Goal: Task Accomplishment & Management: Use online tool/utility

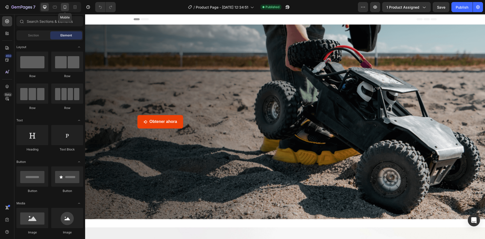
click at [62, 6] on div at bounding box center [65, 7] width 8 height 8
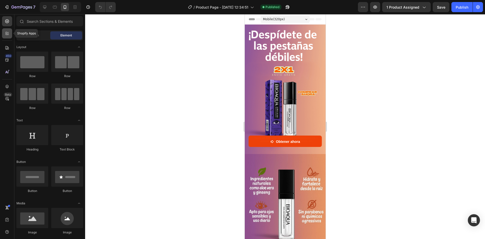
click at [6, 33] on icon at bounding box center [7, 33] width 5 height 5
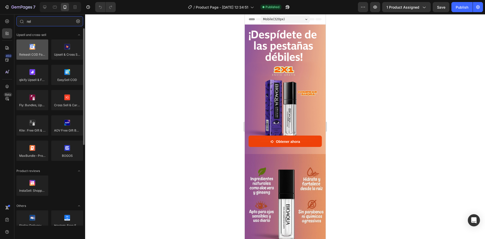
type input "rel"
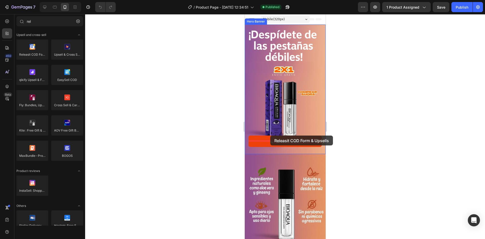
drag, startPoint x: 274, startPoint y: 71, endPoint x: 270, endPoint y: 135, distance: 64.8
click at [270, 140] on icon "<p><strong>Obtener ahora</strong></p>" at bounding box center [272, 142] width 4 height 4
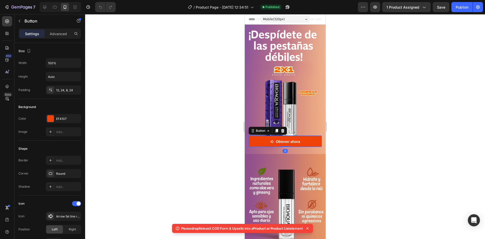
click at [170, 80] on div at bounding box center [285, 126] width 400 height 225
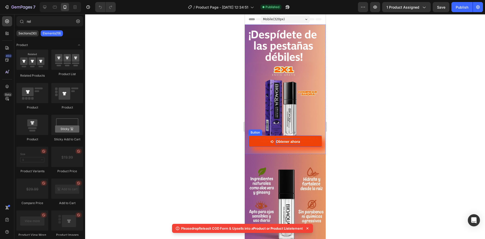
click at [276, 138] on p "Obtener ahora" at bounding box center [288, 141] width 24 height 6
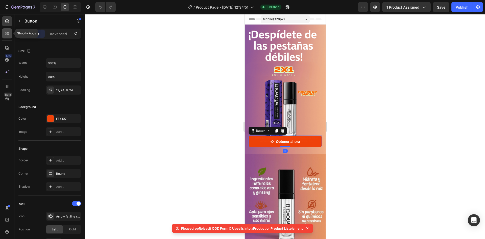
click at [8, 31] on icon at bounding box center [7, 33] width 5 height 5
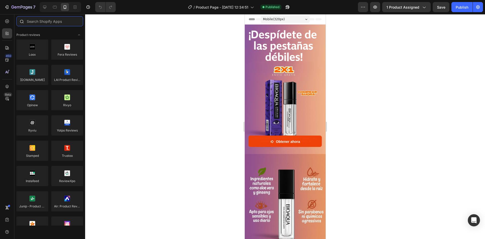
click at [37, 23] on input "text" at bounding box center [49, 21] width 67 height 10
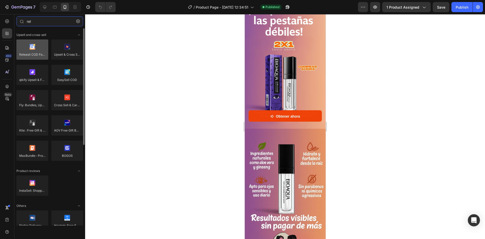
type input "rel"
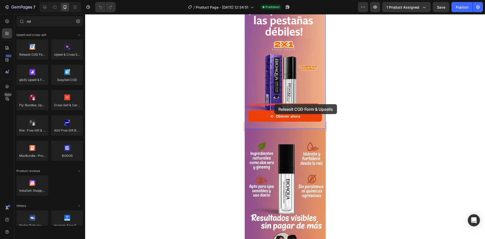
drag, startPoint x: 281, startPoint y: 64, endPoint x: 274, endPoint y: 104, distance: 40.4
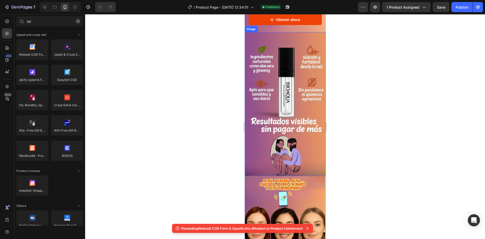
scroll to position [126, 0]
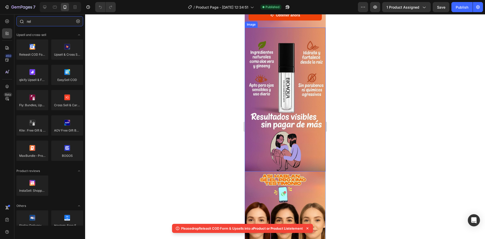
click at [43, 23] on input "rel" at bounding box center [49, 21] width 67 height 10
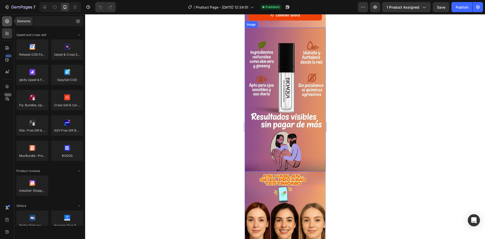
click at [5, 22] on icon at bounding box center [7, 21] width 5 height 5
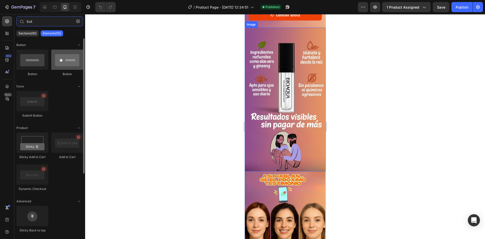
type input "but"
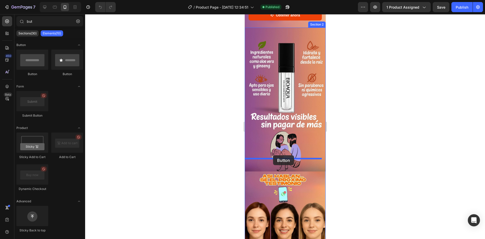
drag, startPoint x: 307, startPoint y: 79, endPoint x: 273, endPoint y: 155, distance: 83.1
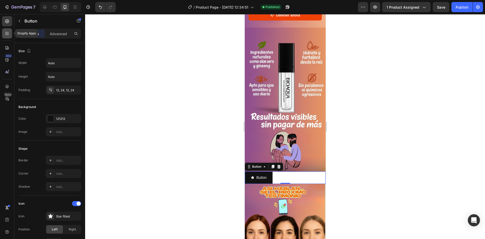
click at [9, 34] on icon at bounding box center [7, 33] width 5 height 5
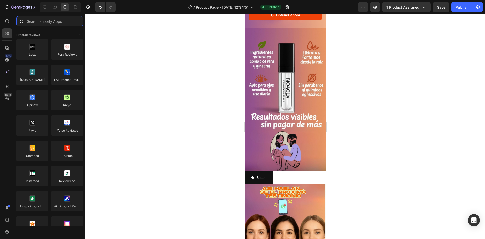
click at [33, 23] on input "text" at bounding box center [49, 21] width 67 height 10
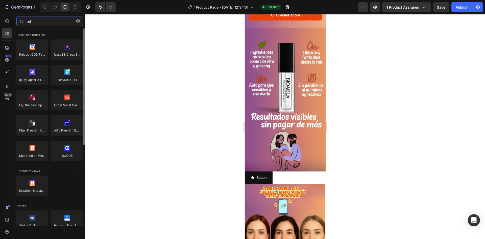
type input "rel"
click at [37, 175] on div "Releasit COD Form & Upsells Upsell & Cross Sell — Selleasy qikify Upsell & Free…" at bounding box center [49, 187] width 67 height 25
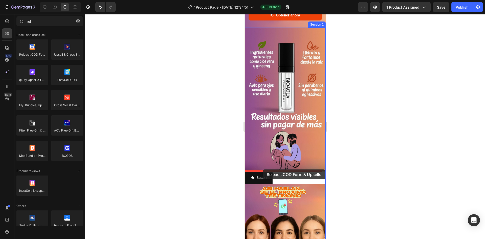
drag, startPoint x: 279, startPoint y: 71, endPoint x: 262, endPoint y: 169, distance: 99.9
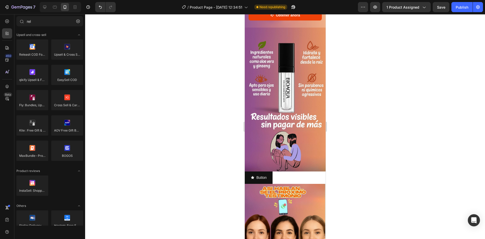
click at [415, 56] on div at bounding box center [285, 126] width 400 height 225
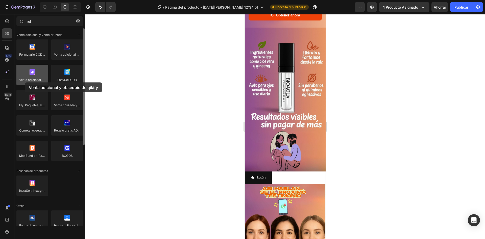
drag, startPoint x: 37, startPoint y: 78, endPoint x: 25, endPoint y: 82, distance: 13.3
click at [25, 82] on div at bounding box center [32, 75] width 32 height 20
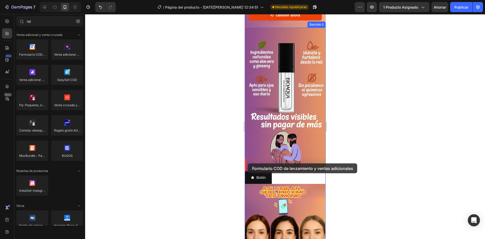
drag, startPoint x: 275, startPoint y: 65, endPoint x: 248, endPoint y: 163, distance: 101.8
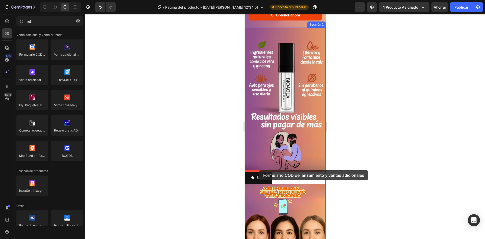
drag, startPoint x: 279, startPoint y: 68, endPoint x: 259, endPoint y: 170, distance: 103.5
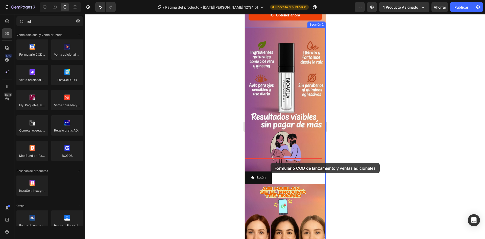
drag, startPoint x: 289, startPoint y: 66, endPoint x: 270, endPoint y: 163, distance: 98.6
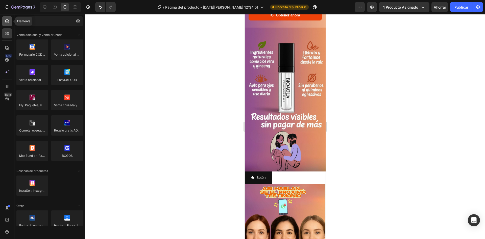
click at [3, 19] on div at bounding box center [7, 21] width 10 height 10
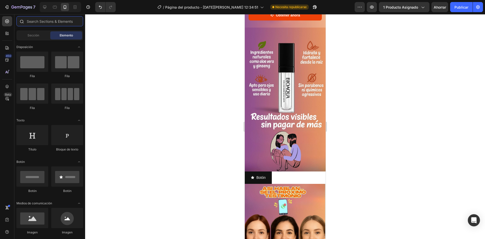
click at [48, 21] on input "text" at bounding box center [49, 21] width 67 height 10
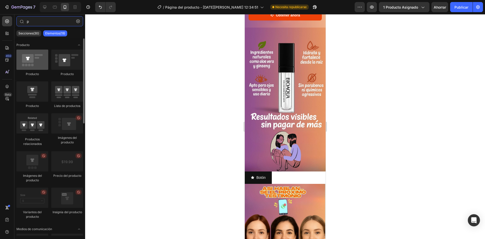
type input "p"
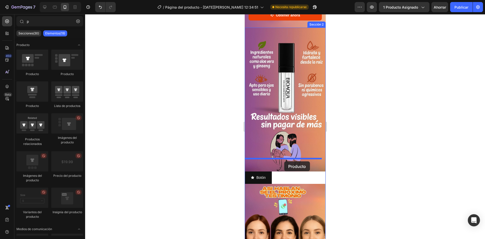
drag, startPoint x: 275, startPoint y: 76, endPoint x: 284, endPoint y: 161, distance: 85.3
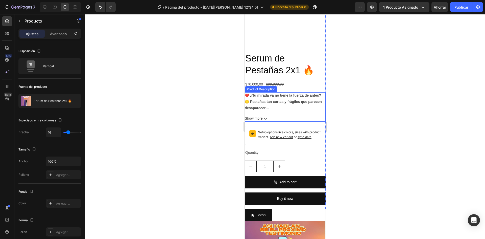
scroll to position [278, 0]
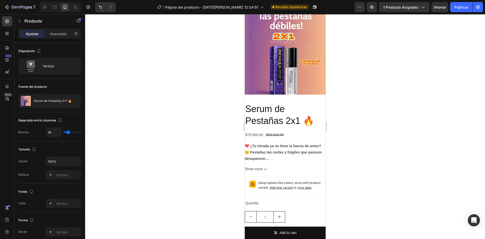
click at [310, 88] on div "Product Images Serum de Pestañas 2x1 🔥 Product Title $70.000,00 Product Price P…" at bounding box center [284, 136] width 81 height 245
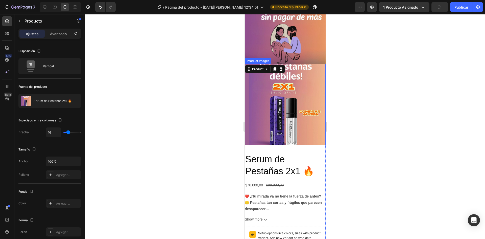
scroll to position [227, 0]
click at [305, 137] on div "Product Images" at bounding box center [284, 106] width 81 height 85
click at [306, 140] on div "Product Images Serum de Pestañas 2x1 🔥 Product Title $70.000,00 Product Price P…" at bounding box center [284, 186] width 81 height 245
click at [289, 158] on h2 "Serum de Pestañas 2x1 🔥" at bounding box center [284, 165] width 81 height 25
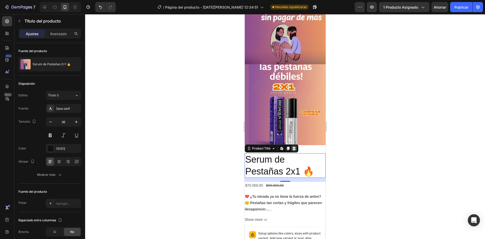
click at [294, 146] on icon at bounding box center [294, 148] width 4 height 4
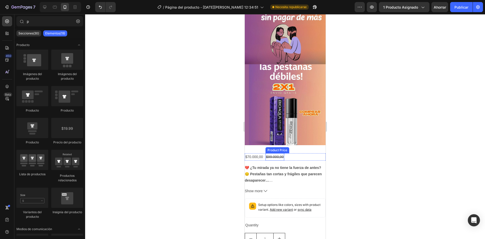
click at [277, 153] on div "$99.000,00 Product Price Product Price" at bounding box center [274, 156] width 19 height 7
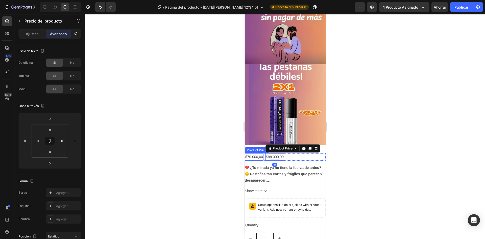
click at [252, 153] on div "$70.000,00" at bounding box center [253, 156] width 19 height 7
click at [307, 153] on div "$70.000,00 Product Price Edit content in Shopify 0 Product Price Edit content i…" at bounding box center [284, 217] width 81 height 128
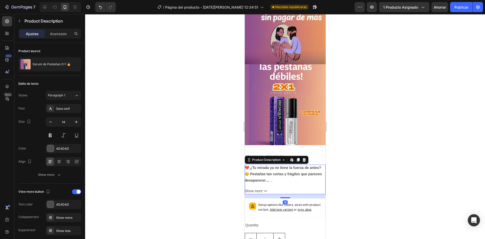
click at [304, 165] on strong "💔 ¿Tu mirada ya no tiene la fuerza de antes?" at bounding box center [282, 167] width 76 height 4
click at [306, 158] on icon at bounding box center [304, 160] width 4 height 4
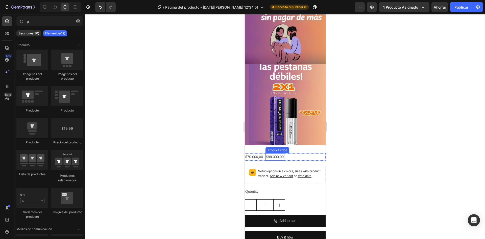
click at [279, 153] on div "$99.000,00" at bounding box center [274, 156] width 19 height 7
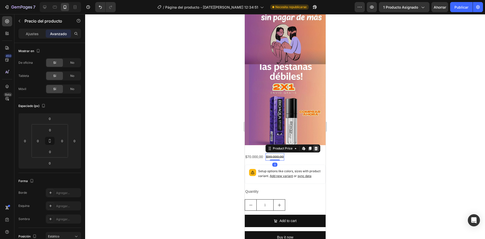
click at [314, 146] on icon at bounding box center [315, 148] width 3 height 4
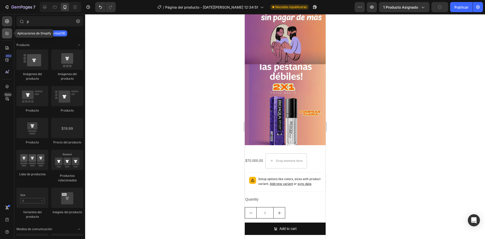
click at [7, 31] on icon at bounding box center [7, 33] width 5 height 5
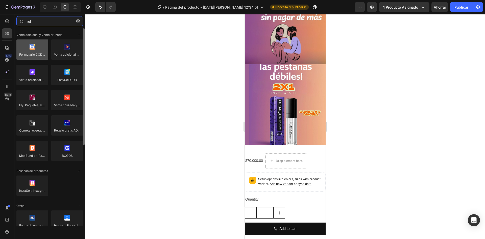
type input "rel"
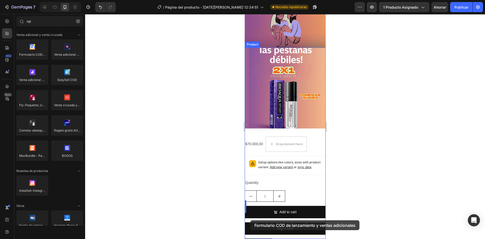
scroll to position [245, 0]
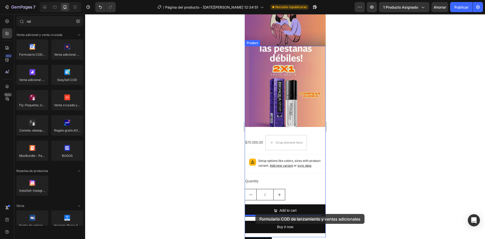
drag, startPoint x: 275, startPoint y: 65, endPoint x: 255, endPoint y: 214, distance: 149.9
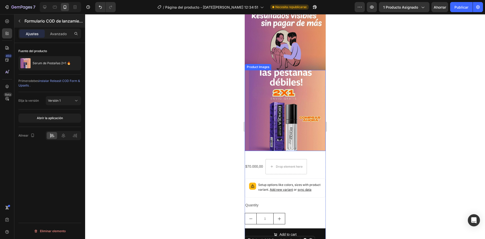
scroll to position [220, 0]
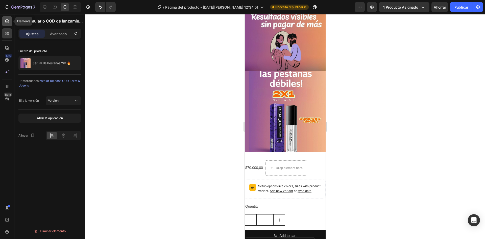
click at [9, 23] on icon at bounding box center [7, 21] width 5 height 5
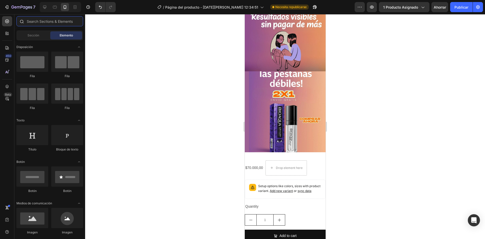
click at [42, 22] on input "text" at bounding box center [49, 21] width 67 height 10
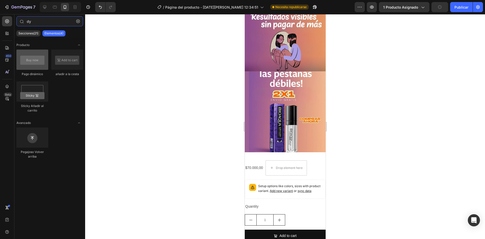
type input "dy"
drag, startPoint x: 29, startPoint y: 62, endPoint x: 26, endPoint y: 59, distance: 4.3
click at [26, 59] on div at bounding box center [32, 59] width 32 height 20
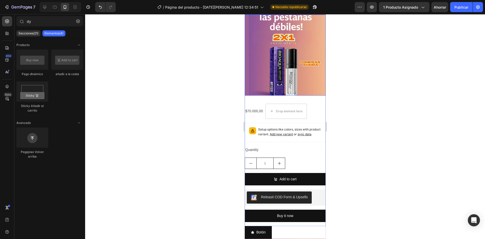
scroll to position [321, 0]
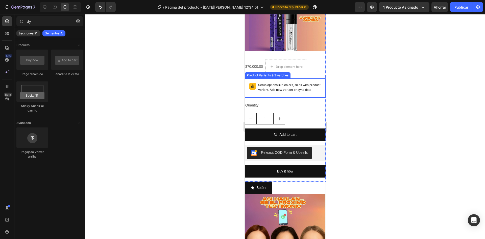
click at [308, 83] on p "Setup options like colors, sizes with product variant. Add new variant or sync …" at bounding box center [289, 88] width 63 height 10
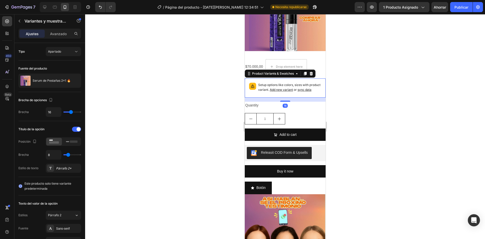
click at [312, 97] on div "16" at bounding box center [284, 99] width 81 height 4
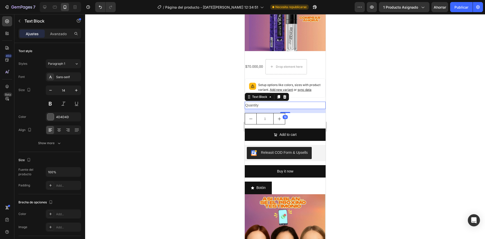
click at [309, 103] on div "Quantity Text Block 16" at bounding box center [284, 105] width 81 height 7
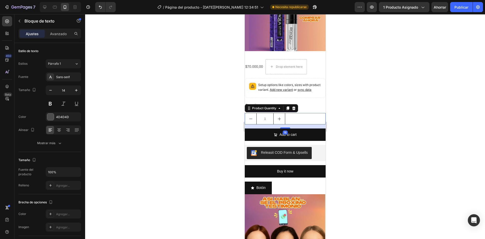
click at [301, 113] on div "1" at bounding box center [284, 118] width 81 height 11
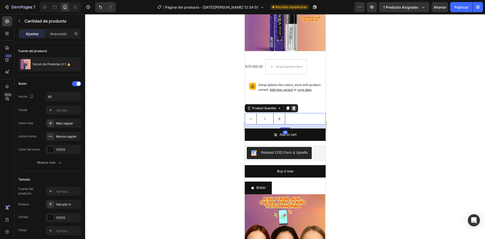
click at [294, 106] on icon at bounding box center [293, 108] width 3 height 4
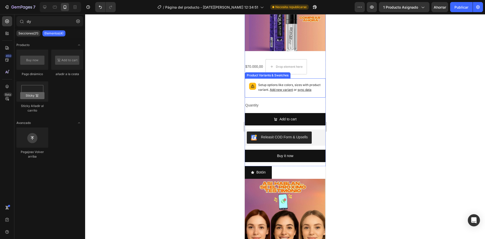
click at [310, 78] on div "Setup options like colors, sizes with product variant. Add new variant or sync …" at bounding box center [284, 87] width 81 height 19
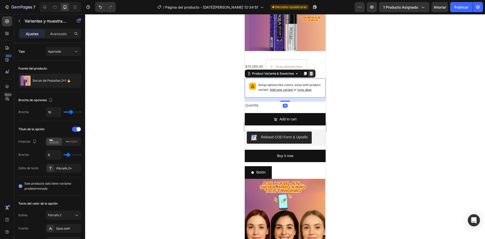
click at [310, 72] on icon at bounding box center [310, 74] width 3 height 4
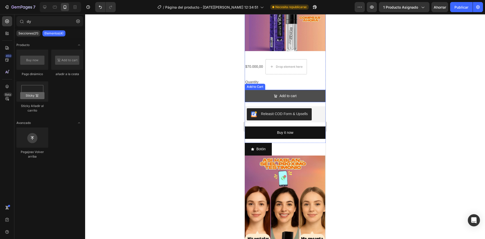
click at [309, 90] on button "Add to cart" at bounding box center [284, 96] width 81 height 12
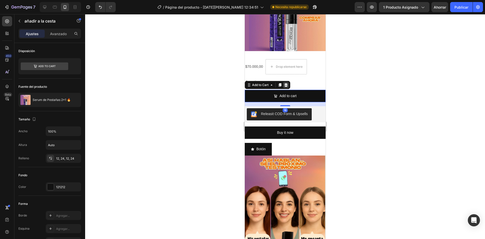
click at [287, 83] on icon at bounding box center [286, 85] width 4 height 4
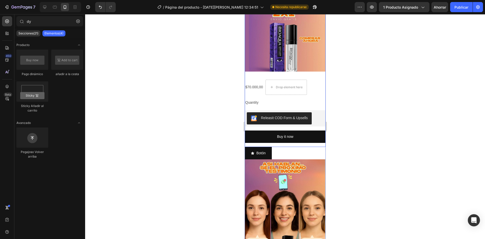
scroll to position [271, 0]
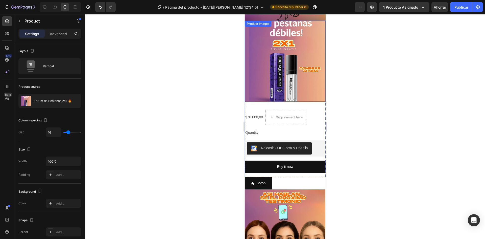
click at [310, 94] on div "Product Images" at bounding box center [284, 63] width 81 height 85
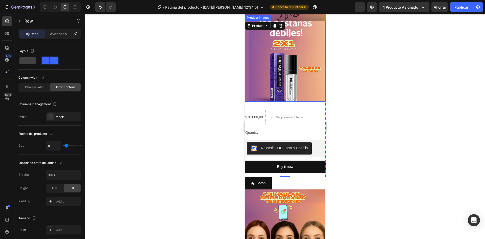
click at [303, 110] on div "Drop element here" at bounding box center [285, 117] width 41 height 15
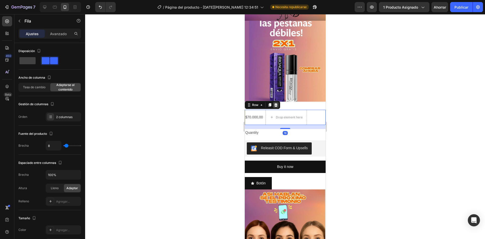
click at [278, 102] on div at bounding box center [275, 105] width 6 height 6
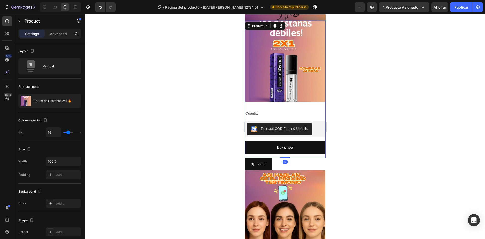
click at [291, 98] on div "Product Images Quantity Text Block Releasit COD Form & Upsells Releasit COD For…" at bounding box center [284, 89] width 81 height 137
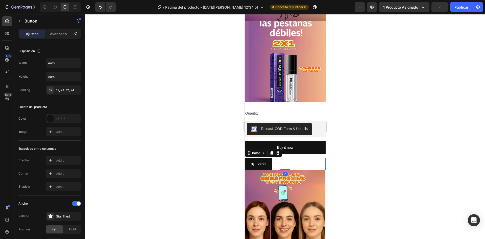
click at [295, 158] on div "Botón Botón 0" at bounding box center [284, 164] width 81 height 12
click at [281, 150] on div at bounding box center [278, 153] width 6 height 6
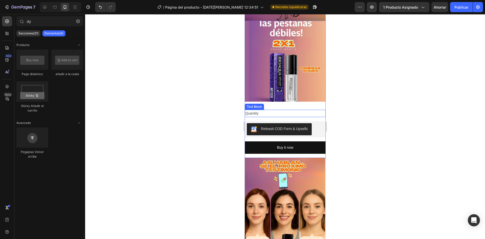
click at [313, 110] on div "Quantity" at bounding box center [284, 113] width 81 height 7
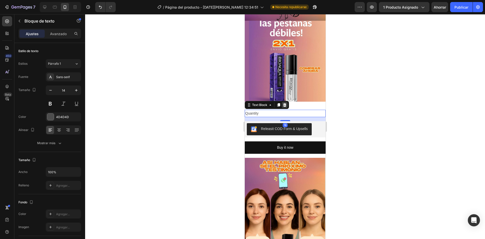
click at [286, 103] on icon at bounding box center [284, 105] width 4 height 4
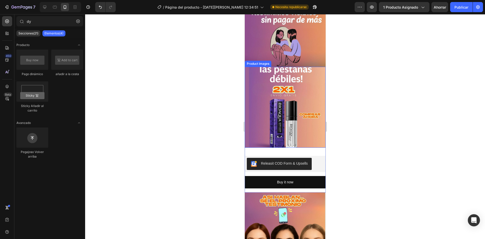
scroll to position [220, 0]
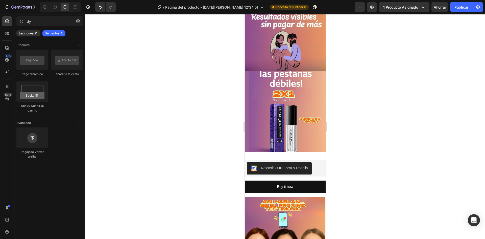
drag, startPoint x: 57, startPoint y: 3, endPoint x: 354, endPoint y: 20, distance: 297.5
click at [354, 21] on div at bounding box center [285, 126] width 400 height 225
click at [374, 3] on button "button" at bounding box center [372, 7] width 10 height 10
click at [307, 133] on img at bounding box center [284, 111] width 81 height 81
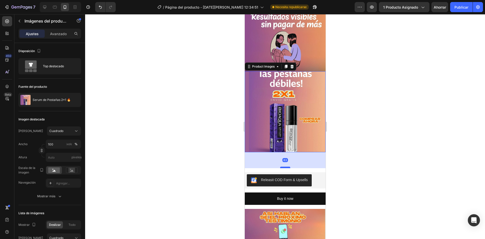
drag, startPoint x: 282, startPoint y: 144, endPoint x: 283, endPoint y: 156, distance: 11.9
click at [283, 166] on div at bounding box center [285, 167] width 10 height 2
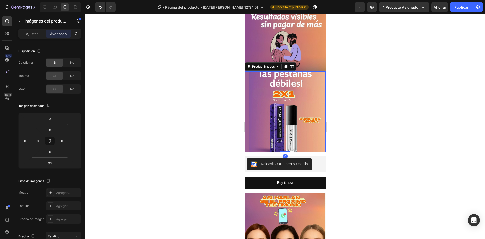
drag, startPoint x: 282, startPoint y: 156, endPoint x: 284, endPoint y: 133, distance: 23.6
click at [284, 133] on div "Product Images 0" at bounding box center [284, 111] width 81 height 81
type input "0"
click at [317, 144] on div "Product Images 0 Releasit COD Form & Upsells Releasit COD Form & Upsells Buy it…" at bounding box center [284, 131] width 81 height 121
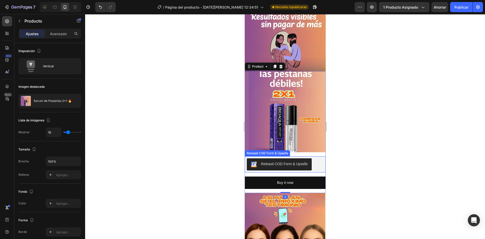
click at [319, 158] on div "Releasit COD Form & Upsells" at bounding box center [284, 164] width 77 height 12
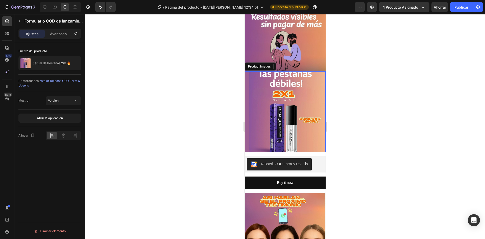
click at [272, 120] on img at bounding box center [284, 111] width 81 height 81
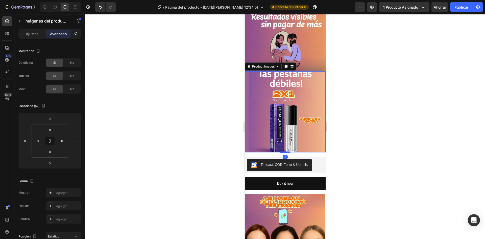
click at [284, 151] on div at bounding box center [285, 152] width 10 height 2
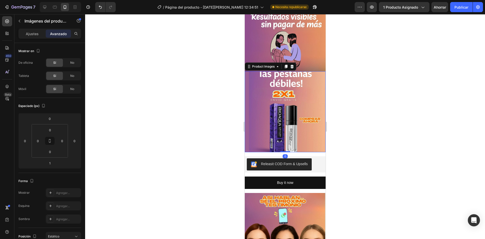
drag, startPoint x: 285, startPoint y: 140, endPoint x: 284, endPoint y: 132, distance: 8.1
click at [284, 132] on div "Product Images 0" at bounding box center [284, 111] width 81 height 81
type input "0"
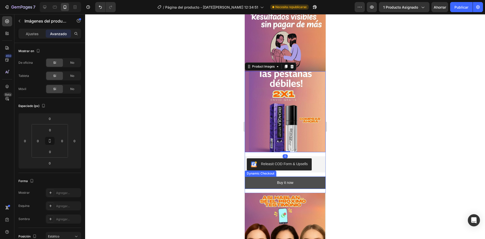
click at [317, 176] on button "Buy it now" at bounding box center [284, 182] width 81 height 12
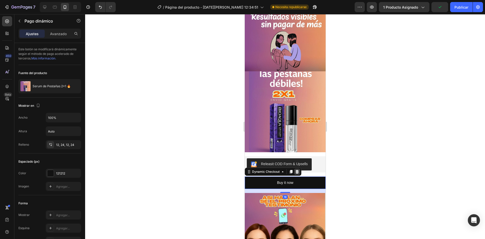
click at [296, 169] on icon at bounding box center [297, 171] width 4 height 4
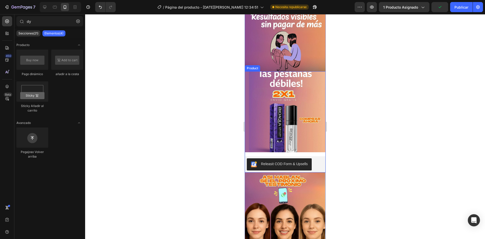
click at [316, 143] on div "Product Images Releasit COD Form & Upsells Releasit COD Form & Upsells Product" at bounding box center [284, 121] width 81 height 101
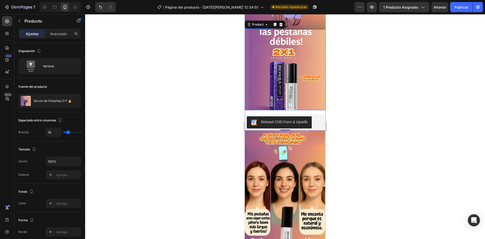
scroll to position [271, 0]
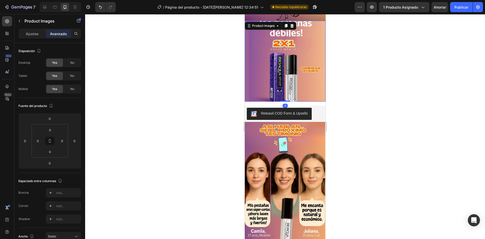
click at [315, 91] on img at bounding box center [284, 61] width 81 height 81
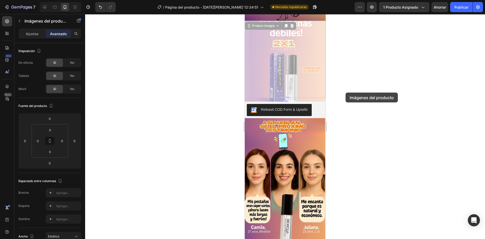
click at [349, 91] on div at bounding box center [285, 126] width 400 height 225
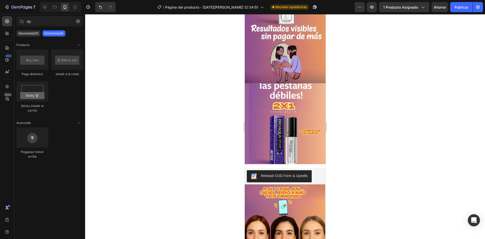
scroll to position [220, 0]
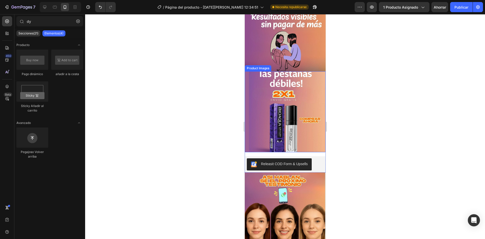
click at [306, 79] on img at bounding box center [284, 111] width 81 height 81
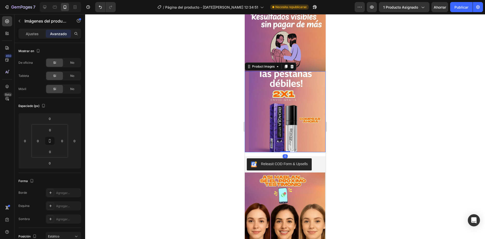
click at [377, 74] on div at bounding box center [285, 126] width 400 height 225
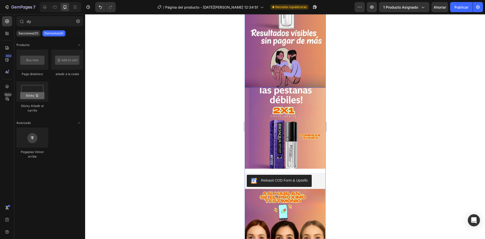
scroll to position [195, 0]
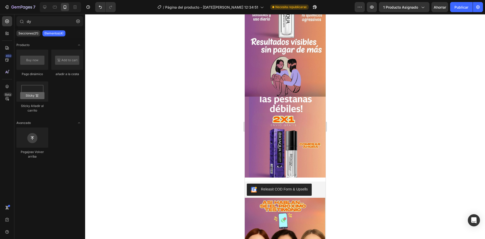
click at [354, 85] on div at bounding box center [285, 126] width 400 height 225
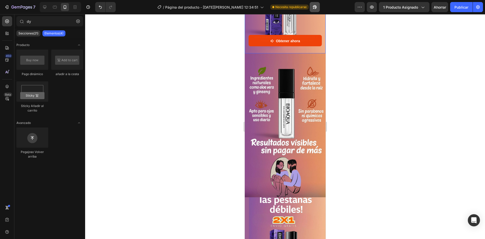
scroll to position [101, 0]
click at [196, 107] on div at bounding box center [285, 126] width 400 height 225
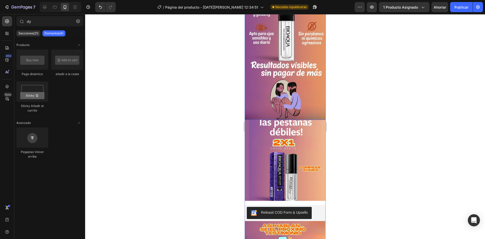
scroll to position [177, 0]
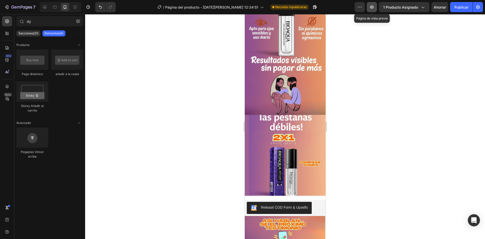
click at [372, 8] on icon "button" at bounding box center [372, 7] width 4 height 3
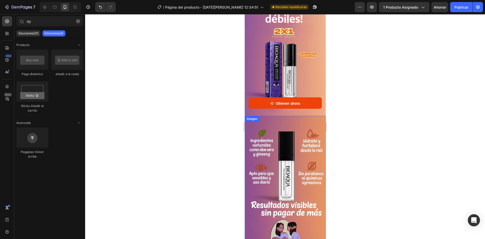
scroll to position [0, 0]
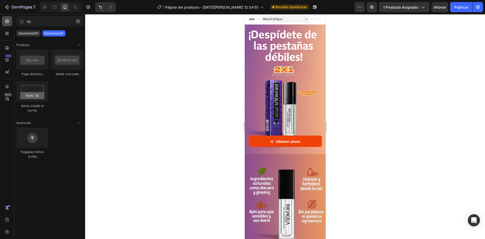
click at [4, 21] on div at bounding box center [7, 21] width 10 height 10
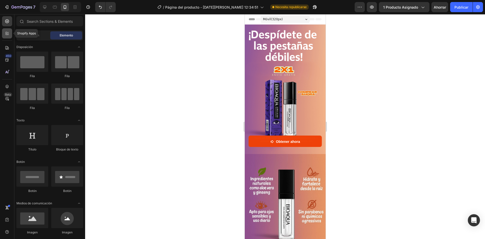
click at [11, 34] on div at bounding box center [7, 33] width 10 height 10
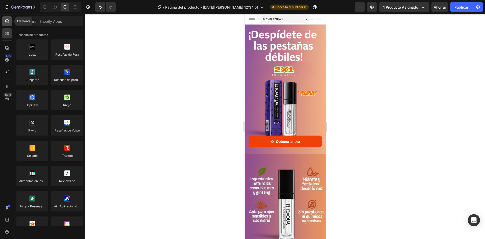
click at [5, 21] on icon at bounding box center [7, 21] width 5 height 5
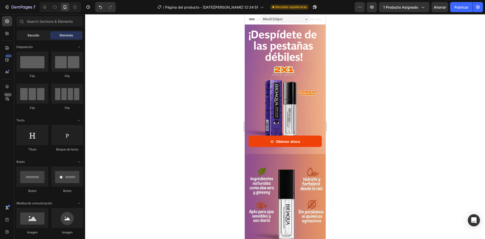
click at [35, 31] on div "Sección" at bounding box center [33, 35] width 32 height 8
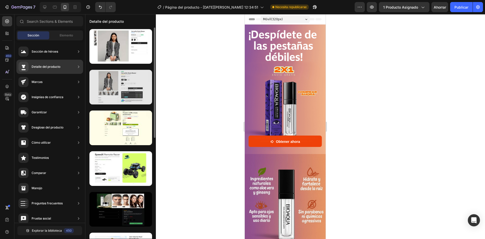
click at [121, 82] on div at bounding box center [120, 87] width 63 height 35
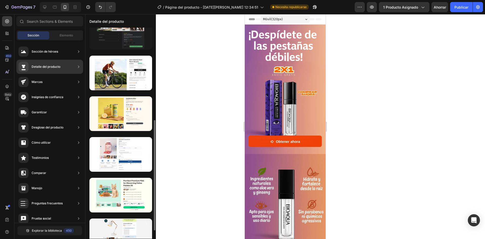
scroll to position [218, 0]
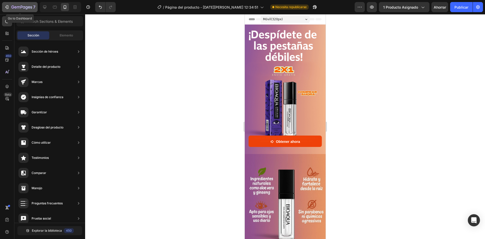
click at [20, 4] on div "7" at bounding box center [23, 7] width 24 height 6
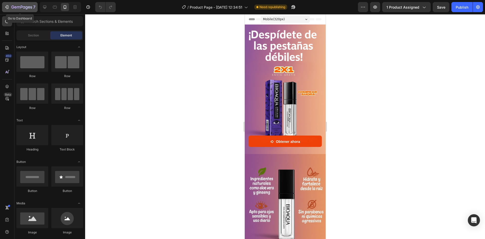
click at [13, 5] on div "7" at bounding box center [23, 7] width 24 height 6
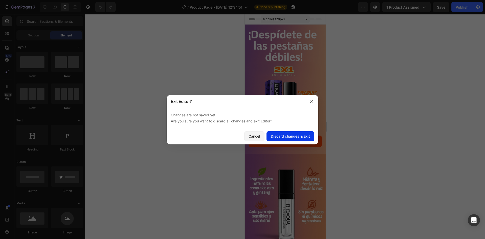
click at [282, 137] on div "Discard changes & Exit" at bounding box center [290, 135] width 39 height 5
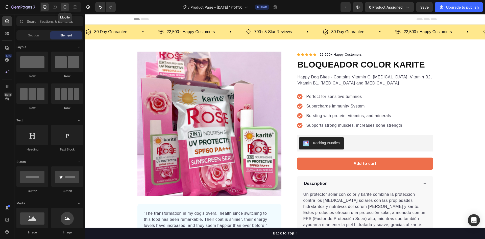
click at [63, 7] on icon at bounding box center [64, 7] width 5 height 5
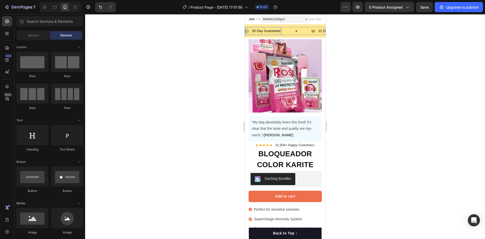
click at [269, 30] on p "30 Day Guarantee" at bounding box center [266, 31] width 29 height 6
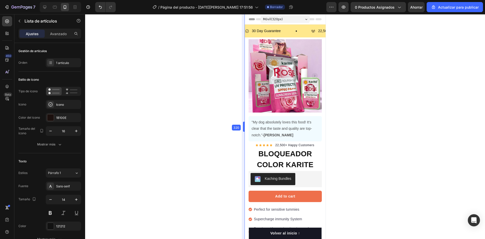
drag, startPoint x: 243, startPoint y: 126, endPoint x: 307, endPoint y: 119, distance: 63.8
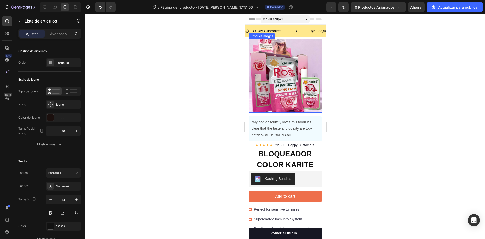
click at [273, 68] on img at bounding box center [284, 75] width 73 height 73
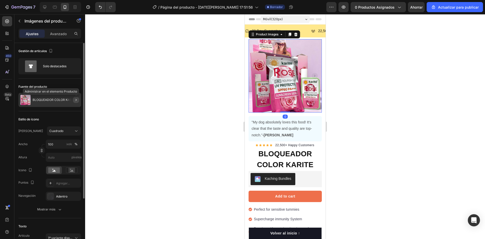
click at [77, 101] on icon "button" at bounding box center [76, 100] width 4 height 4
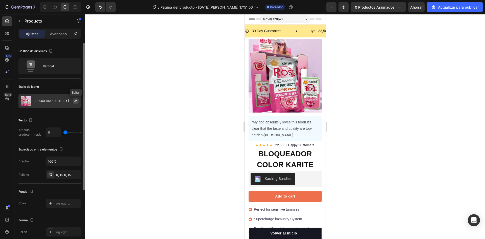
click at [77, 102] on icon "button" at bounding box center [76, 101] width 4 height 4
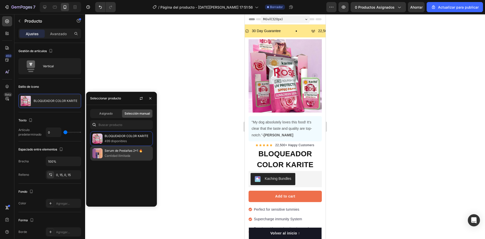
click at [119, 152] on p "Serum de Pestañas 2x1 🔥" at bounding box center [128, 150] width 46 height 5
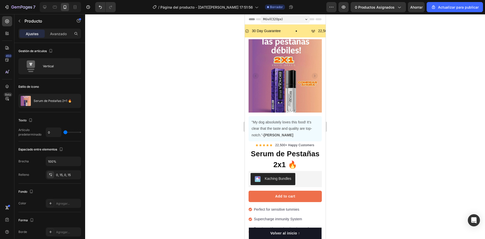
click at [201, 61] on div at bounding box center [285, 126] width 400 height 225
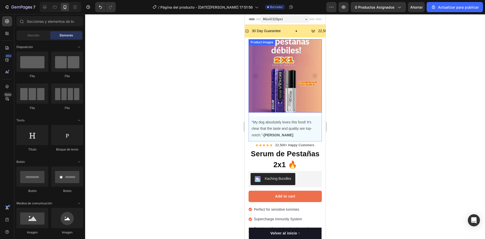
click at [297, 80] on img at bounding box center [284, 75] width 73 height 73
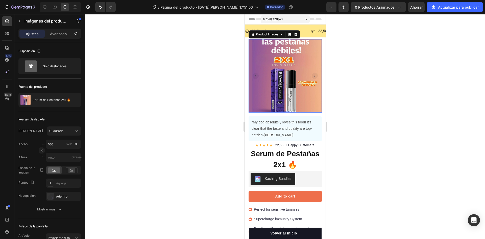
click at [311, 76] on rect "Carousel Next Arrow" at bounding box center [314, 76] width 6 height 6
click at [296, 35] on icon at bounding box center [295, 35] width 3 height 4
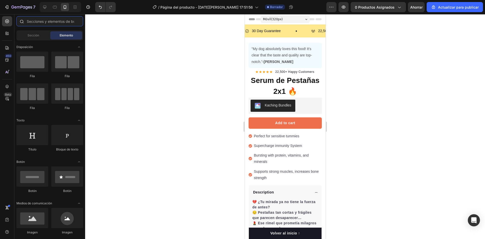
click at [48, 25] on input "text" at bounding box center [49, 21] width 67 height 10
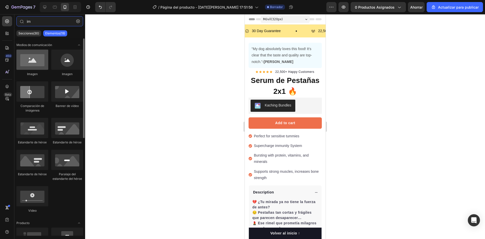
type input "im"
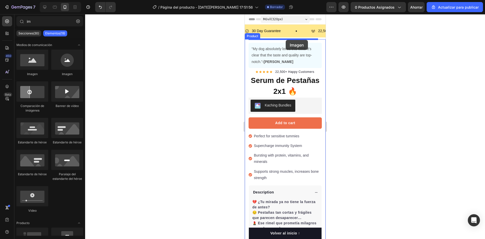
drag, startPoint x: 280, startPoint y: 80, endPoint x: 285, endPoint y: 40, distance: 40.6
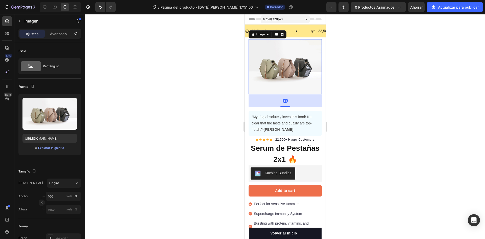
drag, startPoint x: 281, startPoint y: 95, endPoint x: 286, endPoint y: 108, distance: 13.9
click at [281, 106] on div at bounding box center [285, 106] width 10 height 1
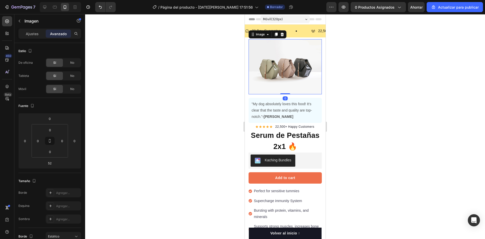
drag, startPoint x: 282, startPoint y: 103, endPoint x: 283, endPoint y: 87, distance: 16.7
click at [283, 87] on div "Image 0" at bounding box center [284, 66] width 73 height 55
type input "0"
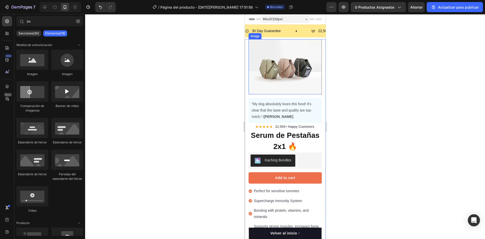
click at [288, 64] on img at bounding box center [284, 66] width 73 height 55
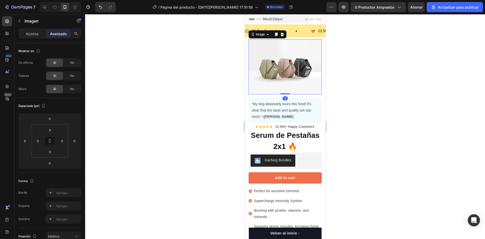
click at [30, 29] on div "Ajustes Avanzado" at bounding box center [49, 34] width 63 height 10
click at [31, 33] on font "Ajustes" at bounding box center [32, 34] width 13 height 4
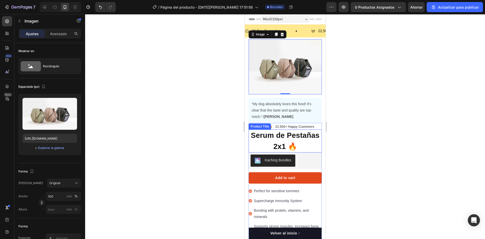
scroll to position [25, 0]
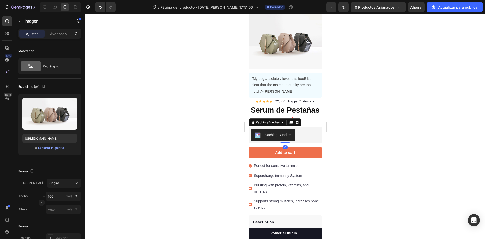
click at [296, 131] on div "Kaching Bundles" at bounding box center [284, 135] width 69 height 12
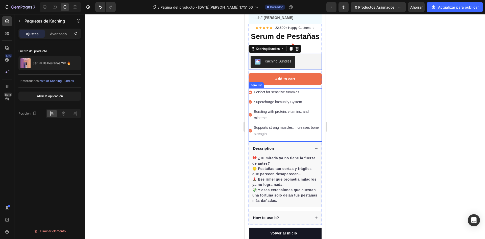
scroll to position [126, 0]
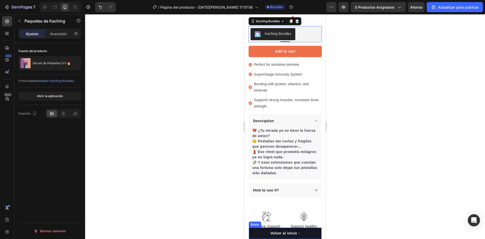
click at [310, 232] on button "Volver al inicio ↑" at bounding box center [285, 232] width 73 height 11
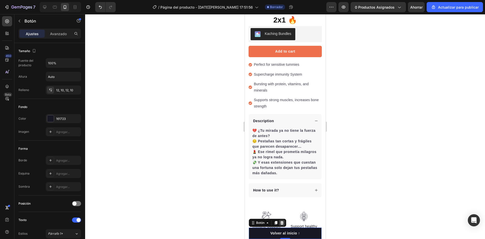
click at [284, 224] on div at bounding box center [282, 222] width 6 height 6
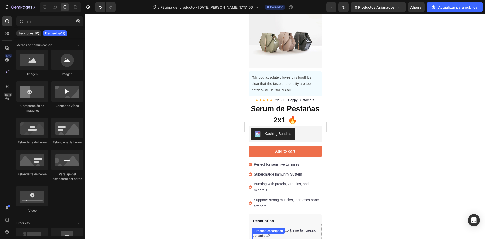
scroll to position [25, 0]
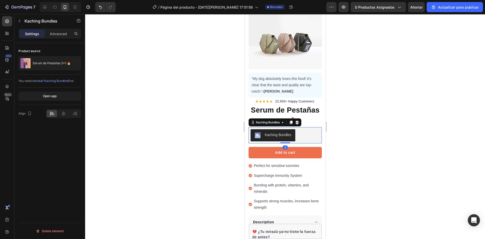
click at [301, 130] on div "Kaching Bundles" at bounding box center [284, 135] width 69 height 12
click at [4, 22] on div at bounding box center [7, 21] width 10 height 10
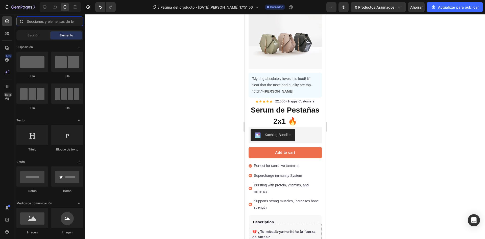
click at [32, 24] on input "text" at bounding box center [49, 21] width 67 height 10
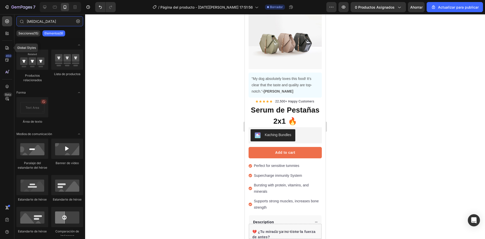
type input "[MEDICAL_DATA]"
click at [7, 38] on div "450 Beta" at bounding box center [7, 109] width 10 height 186
drag, startPoint x: 7, startPoint y: 34, endPoint x: 11, endPoint y: 31, distance: 5.6
click at [7, 34] on icon at bounding box center [7, 33] width 5 height 5
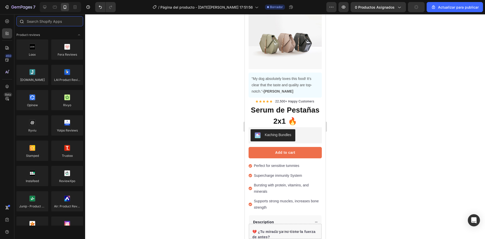
click at [30, 19] on input "text" at bounding box center [49, 21] width 67 height 10
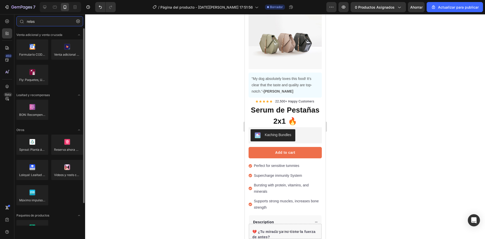
type input "relas"
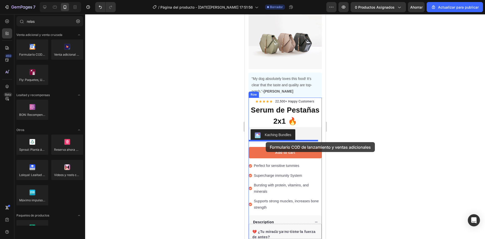
drag, startPoint x: 294, startPoint y: 71, endPoint x: 265, endPoint y: 142, distance: 76.7
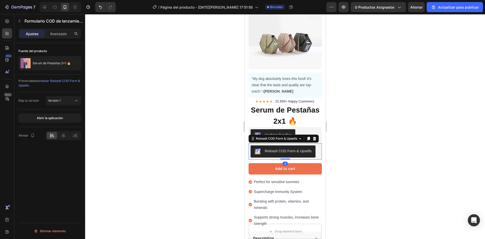
drag, startPoint x: 341, startPoint y: 100, endPoint x: 75, endPoint y: 105, distance: 266.0
click at [341, 100] on div at bounding box center [285, 126] width 400 height 225
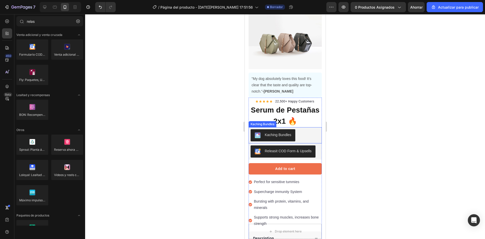
click at [308, 131] on div "Kaching Bundles" at bounding box center [284, 135] width 69 height 12
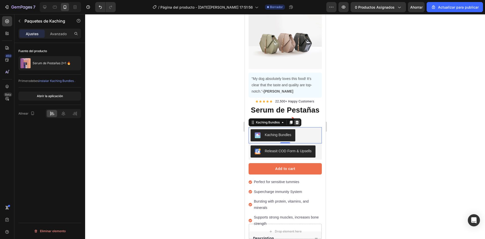
click at [298, 120] on icon at bounding box center [296, 122] width 3 height 4
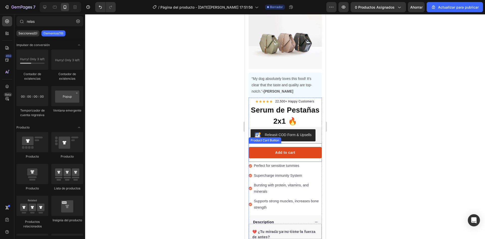
click at [298, 151] on button "Add to cart" at bounding box center [284, 152] width 73 height 11
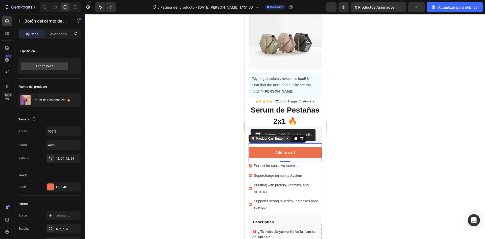
click at [277, 138] on div "Product Cart Button" at bounding box center [270, 138] width 31 height 5
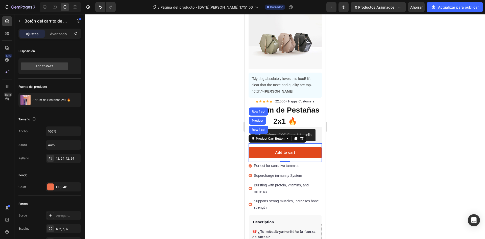
click at [284, 150] on div "Add to cart" at bounding box center [285, 152] width 20 height 5
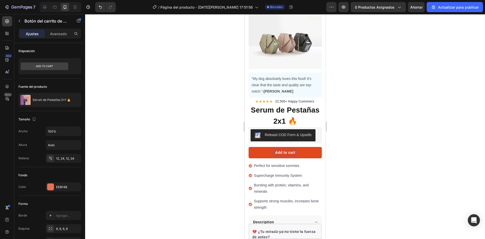
click at [292, 150] on p "Add to cart" at bounding box center [285, 152] width 20 height 5
drag, startPoint x: 357, startPoint y: 68, endPoint x: 355, endPoint y: 64, distance: 4.4
click at [357, 68] on div at bounding box center [285, 126] width 400 height 225
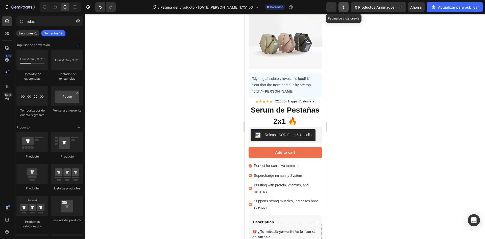
click at [345, 9] on icon "button" at bounding box center [343, 7] width 5 height 5
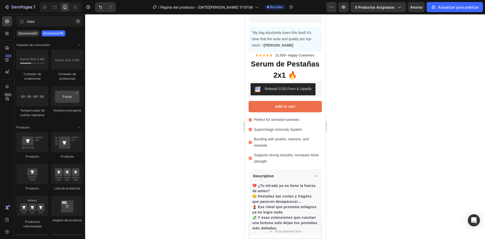
scroll to position [26, 0]
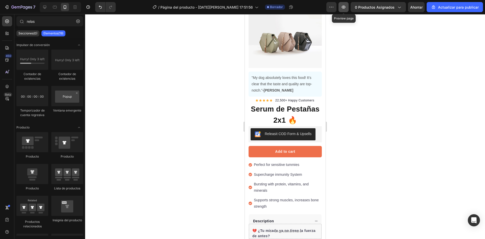
click at [344, 5] on icon "button" at bounding box center [343, 7] width 5 height 5
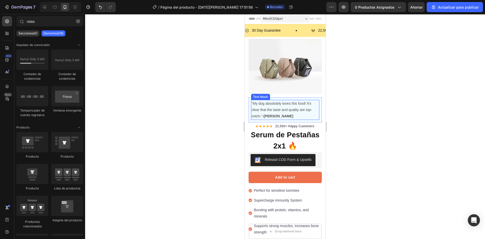
scroll to position [0, 0]
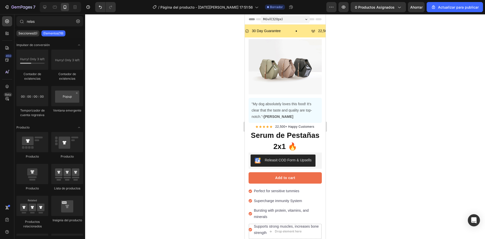
click at [314, 18] on div "Encabezamiento" at bounding box center [285, 19] width 73 height 10
click at [319, 17] on div "Encabezamiento" at bounding box center [284, 19] width 81 height 10
click at [252, 18] on icon at bounding box center [251, 19] width 4 height 4
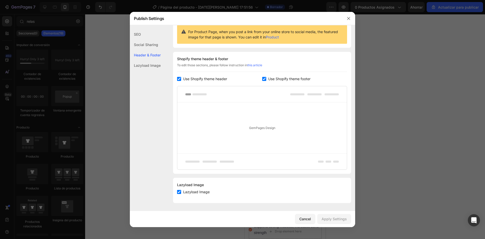
scroll to position [52, 0]
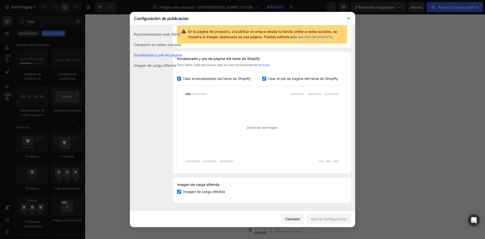
click at [262, 78] on input "checkbox" at bounding box center [264, 79] width 4 height 4
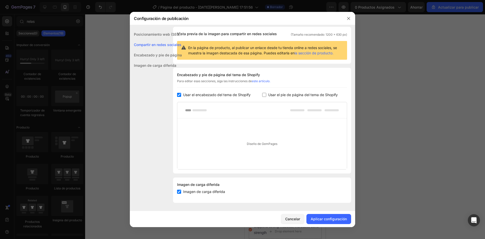
scroll to position [36, 0]
click at [262, 94] on input "checkbox" at bounding box center [264, 95] width 4 height 4
checkbox input "true"
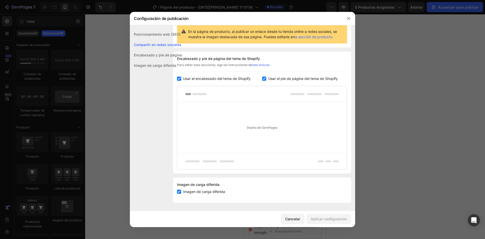
drag, startPoint x: 179, startPoint y: 79, endPoint x: 191, endPoint y: 85, distance: 13.3
click at [179, 79] on input "checkbox" at bounding box center [179, 79] width 4 height 4
checkbox input "false"
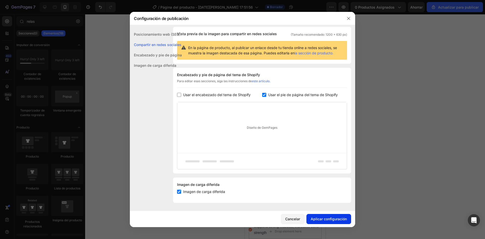
click at [326, 219] on font "Aplicar configuración" at bounding box center [329, 218] width 36 height 4
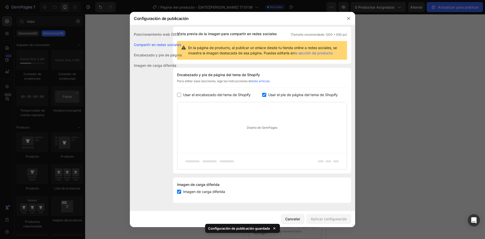
click at [344, 15] on div at bounding box center [348, 18] width 13 height 13
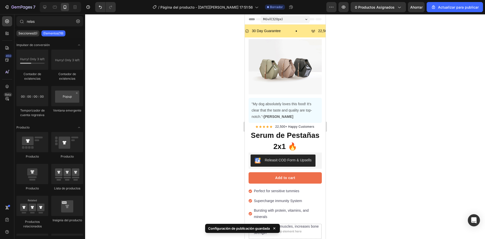
click at [295, 27] on div "30 Day Guarantee Item List" at bounding box center [278, 31] width 66 height 8
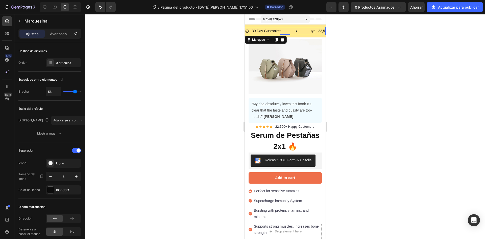
click at [307, 23] on div "Móvil ( 320 px) iPhone 13 Mini iPhone 13 Pro iPhone 11 Pro Max iPhone 15 Pro Ma…" at bounding box center [284, 20] width 49 height 10
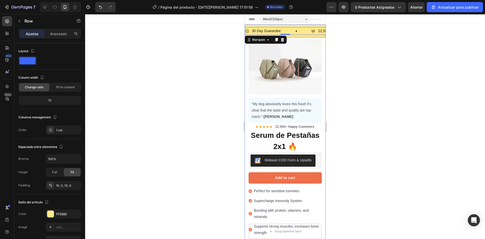
click at [308, 26] on div "30 Day Guarantee Item List 22,500+ Happy Customers Item List 700+ 5-Star Review…" at bounding box center [284, 30] width 81 height 13
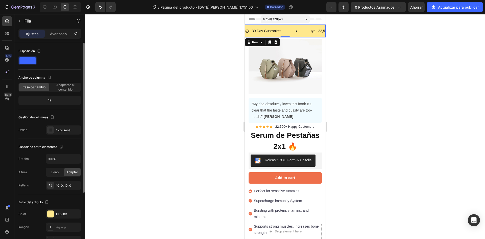
click at [24, 56] on div at bounding box center [27, 60] width 18 height 9
click at [24, 60] on span at bounding box center [27, 60] width 16 height 7
click at [57, 31] on p "Avanzado" at bounding box center [58, 33] width 17 height 5
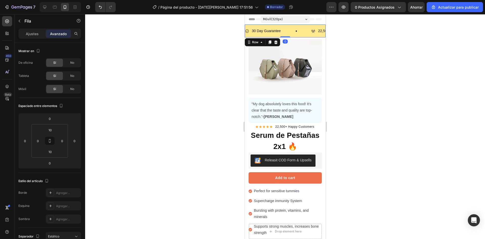
drag, startPoint x: 283, startPoint y: 37, endPoint x: 283, endPoint y: 29, distance: 7.6
click at [283, 29] on div "30 Day Guarantee Item List 22,500+ Happy Customers Item List 700+ 5-Star Review…" at bounding box center [284, 30] width 81 height 13
click at [49, 151] on input "10" at bounding box center [50, 152] width 10 height 8
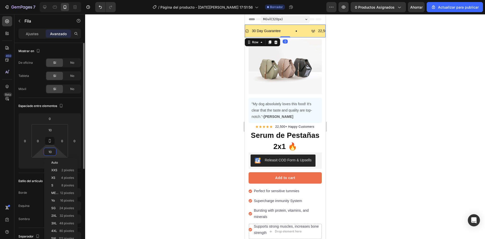
click at [51, 151] on input "10" at bounding box center [50, 152] width 10 height 8
click at [52, 151] on input "10" at bounding box center [50, 152] width 10 height 8
type input "8"
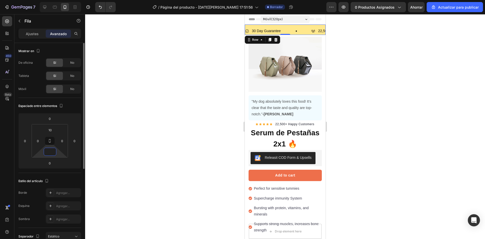
type input "5"
type input "2"
type input "0"
click at [50, 128] on input "10" at bounding box center [50, 130] width 10 height 8
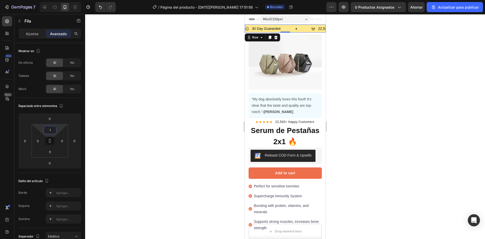
type input "1"
click at [146, 115] on div at bounding box center [285, 126] width 400 height 225
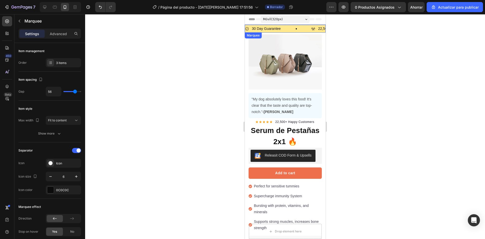
click at [286, 26] on div "30 Day Guarantee Item List" at bounding box center [278, 29] width 66 height 8
click at [307, 28] on div "30 Day Guarantee Item List" at bounding box center [278, 29] width 66 height 8
click at [387, 47] on div at bounding box center [285, 126] width 400 height 225
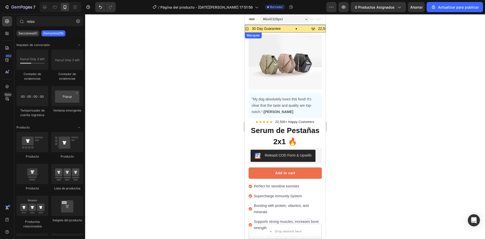
click at [300, 27] on div "30 Day Guarantee Item List" at bounding box center [278, 29] width 66 height 8
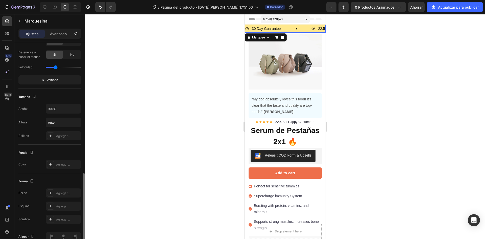
scroll to position [203, 0]
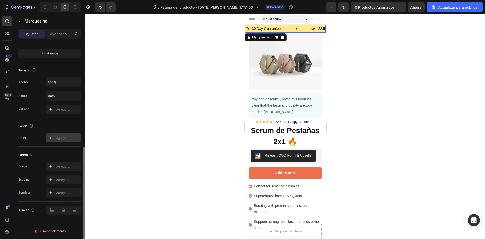
click at [50, 138] on icon at bounding box center [50, 138] width 4 height 4
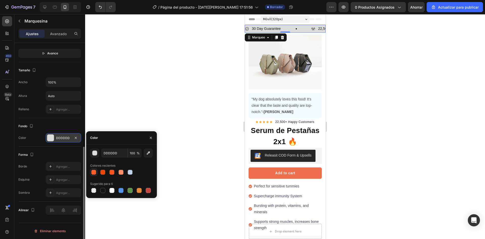
click at [95, 173] on div at bounding box center [93, 171] width 5 height 5
type input "FF5A23"
type input "98"
click at [112, 171] on div at bounding box center [111, 171] width 5 height 5
type input "FF5016"
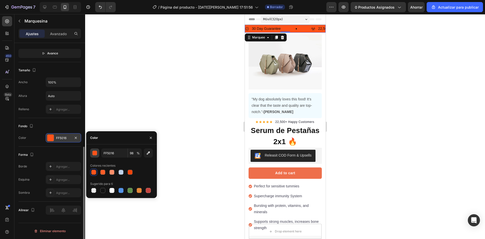
click at [97, 154] on div "button" at bounding box center [94, 153] width 5 height 5
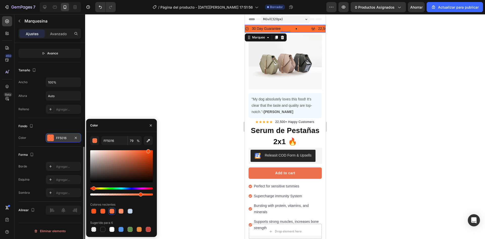
drag, startPoint x: 152, startPoint y: 194, endPoint x: 140, endPoint y: 196, distance: 12.2
click at [140, 196] on div at bounding box center [141, 194] width 4 height 4
drag, startPoint x: 140, startPoint y: 194, endPoint x: 155, endPoint y: 194, distance: 15.7
click at [155, 194] on div "FF5016 79 % Colores recientes Sugerido para ti" at bounding box center [121, 184] width 71 height 97
type input "100"
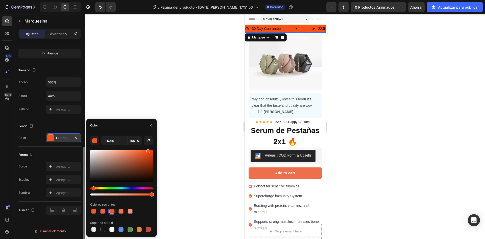
click at [214, 92] on div at bounding box center [285, 126] width 400 height 225
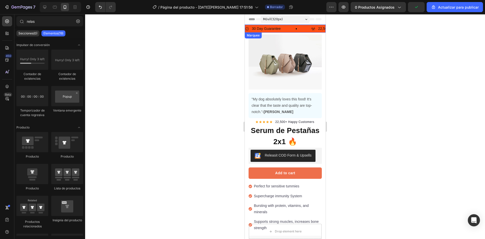
click at [291, 27] on div "30 Day Guarantee Item List" at bounding box center [278, 29] width 66 height 8
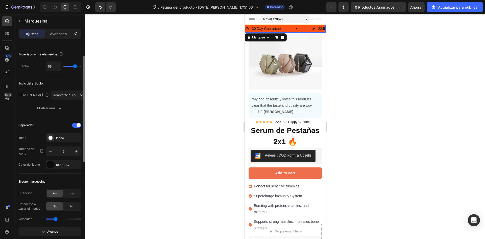
scroll to position [0, 0]
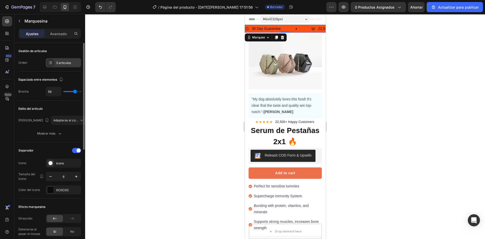
click at [73, 60] on div "3 artículos" at bounding box center [63, 62] width 35 height 9
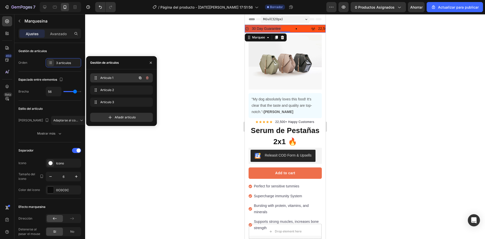
click at [124, 78] on span "Artículo 1" at bounding box center [114, 78] width 29 height 5
click at [139, 78] on icon "button" at bounding box center [140, 78] width 3 height 3
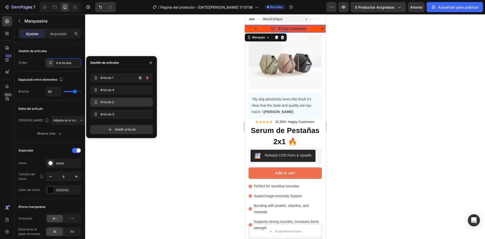
scroll to position [0, 46]
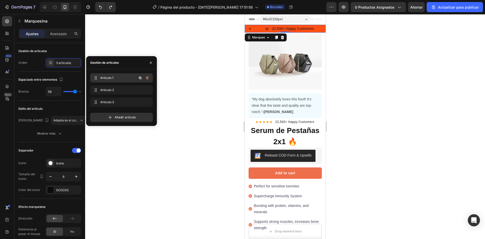
click at [99, 78] on div "Artículo 1 Item 1" at bounding box center [114, 77] width 44 height 7
click at [266, 26] on p "30 Day Guarantee" at bounding box center [266, 29] width 29 height 6
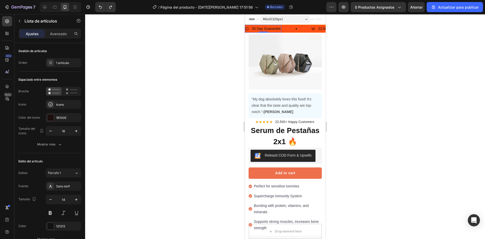
click at [268, 26] on p "30 Day Guarantee" at bounding box center [266, 29] width 29 height 6
click at [271, 28] on p "30 Day Guarantee" at bounding box center [266, 29] width 29 height 6
click at [280, 27] on p "30 Day Guarantee" at bounding box center [266, 29] width 29 height 6
click at [277, 27] on p "30 Day Guarantee" at bounding box center [266, 29] width 29 height 6
click at [258, 29] on p "30 Day Guarantee" at bounding box center [266, 29] width 29 height 6
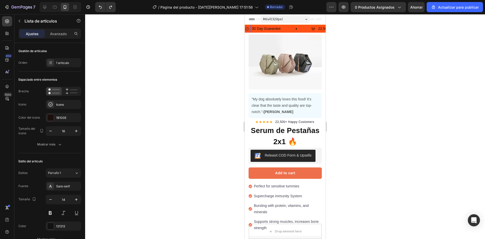
click at [252, 29] on p "30 Day Guarantee" at bounding box center [266, 29] width 29 height 6
click at [279, 27] on p "30 Day Guarantee" at bounding box center [266, 29] width 29 height 6
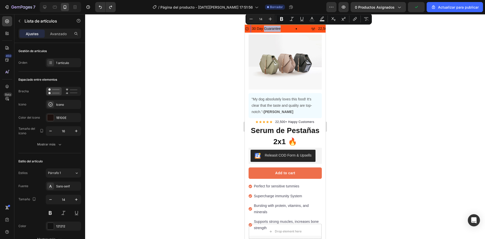
click at [274, 29] on p "30 Day Guarantee" at bounding box center [266, 29] width 29 height 6
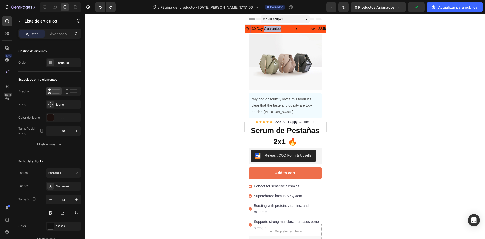
click at [274, 29] on p "30 Day Guarantee" at bounding box center [266, 29] width 29 height 6
click at [273, 29] on p "30 Day Guarantee" at bounding box center [266, 29] width 29 height 6
click at [279, 26] on p "Pago al recbir y envio gratis" at bounding box center [274, 29] width 44 height 6
click at [280, 28] on p "Pago al recbir y envio gratis" at bounding box center [274, 29] width 44 height 6
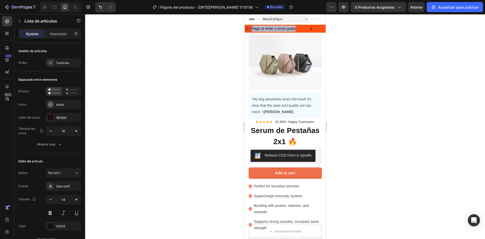
click at [280, 28] on p "Pago al recbir y envio gratis" at bounding box center [274, 29] width 44 height 6
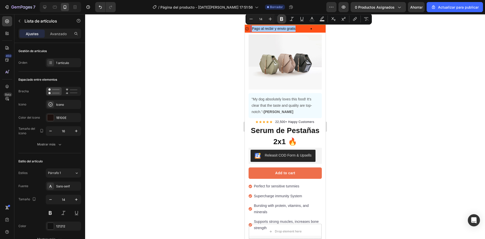
click at [278, 18] on button "Atrevido" at bounding box center [281, 18] width 9 height 9
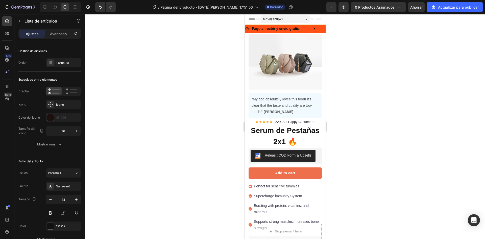
click at [274, 28] on strong "Pago al recbir y envio gratis" at bounding box center [275, 29] width 47 height 4
click at [293, 28] on strong "Pago al recbir y envio gratis" at bounding box center [275, 29] width 47 height 4
click at [293, 30] on strong "Pago al recbir y envio gratis" at bounding box center [275, 29] width 47 height 4
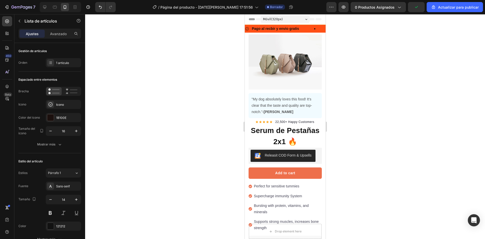
click at [316, 32] on div "Pago al recbir y envio gratis Item List 0" at bounding box center [287, 29] width 85 height 8
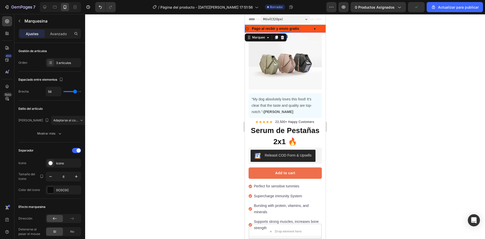
click at [290, 28] on strong "Pago al recbir y envio gratis" at bounding box center [275, 29] width 47 height 4
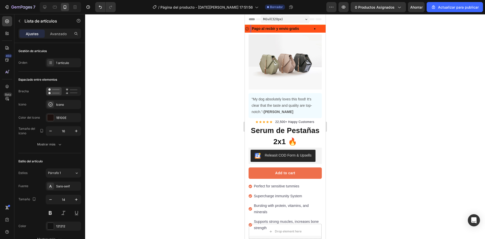
click at [298, 29] on strong "Pago al recbir y envio gratis" at bounding box center [275, 29] width 47 height 4
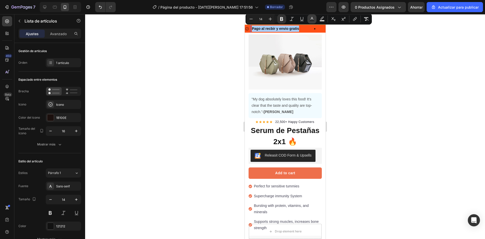
click at [310, 20] on icon "Editor contextual toolbar" at bounding box center [311, 18] width 5 height 5
type input "121212"
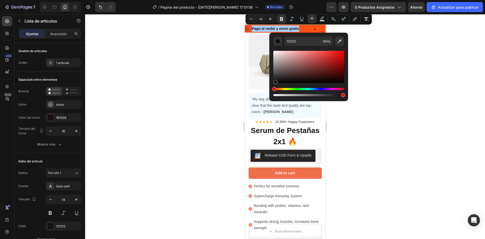
click at [275, 82] on div "Editor contextual toolbar" at bounding box center [276, 82] width 4 height 4
click at [277, 39] on div "Editor contextual toolbar" at bounding box center [277, 41] width 5 height 5
click at [277, 41] on div "Editor contextual toolbar" at bounding box center [277, 41] width 5 height 5
click at [339, 44] on button "Editor contextual toolbar" at bounding box center [339, 41] width 9 height 9
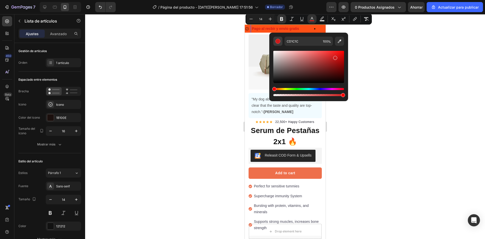
click at [278, 41] on div "Editor contextual toolbar" at bounding box center [277, 41] width 5 height 5
drag, startPoint x: 519, startPoint y: 104, endPoint x: 266, endPoint y: 90, distance: 253.9
type input "FFFFFF"
drag, startPoint x: 580, startPoint y: 73, endPoint x: 268, endPoint y: 43, distance: 313.3
drag, startPoint x: 588, startPoint y: 109, endPoint x: 251, endPoint y: 95, distance: 337.0
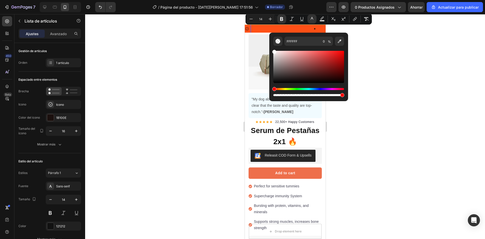
drag, startPoint x: 274, startPoint y: 95, endPoint x: 342, endPoint y: 95, distance: 67.9
click at [342, 95] on div "Barra de herramientas contextual del editor" at bounding box center [342, 95] width 4 height 4
type input "97"
click at [434, 74] on div at bounding box center [285, 126] width 400 height 225
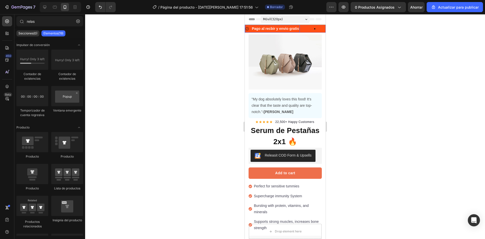
click at [275, 30] on strong "Pago al recbir y envio gratis" at bounding box center [275, 29] width 47 height 4
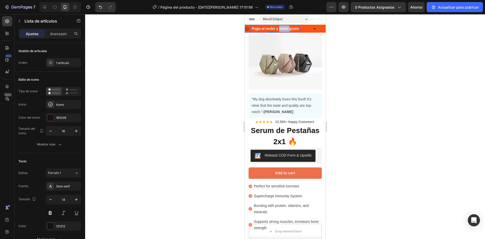
click at [279, 29] on strong "Pago al recbir y envio gratis" at bounding box center [275, 29] width 47 height 4
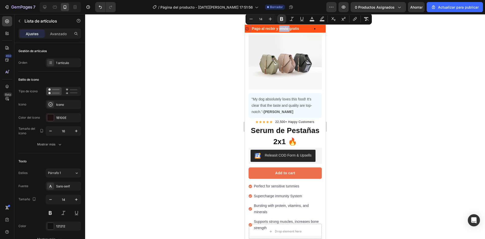
click at [278, 29] on strong "Pago al recbir y envio gratis" at bounding box center [275, 29] width 47 height 4
click at [351, 43] on div at bounding box center [285, 126] width 400 height 225
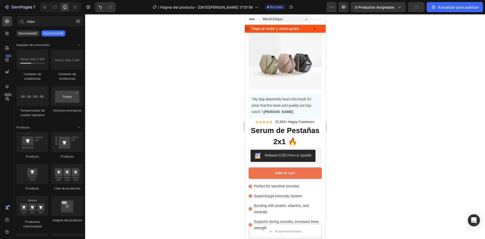
click at [379, 42] on div at bounding box center [285, 126] width 400 height 225
click at [307, 27] on div "Pago al recbir y envio gratis Item List" at bounding box center [287, 29] width 85 height 8
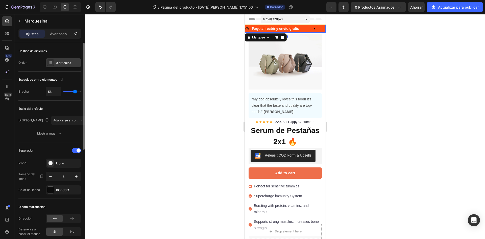
click at [71, 60] on div "3 artículos" at bounding box center [63, 62] width 35 height 9
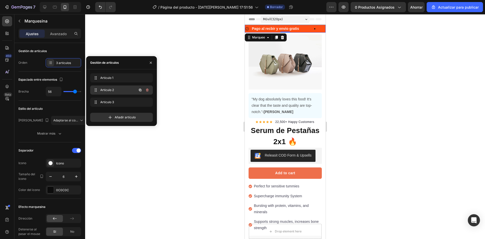
click at [109, 90] on font "Artículo 2" at bounding box center [107, 90] width 14 height 4
click at [299, 28] on p "22,500+ Happy Customers" at bounding box center [286, 29] width 42 height 6
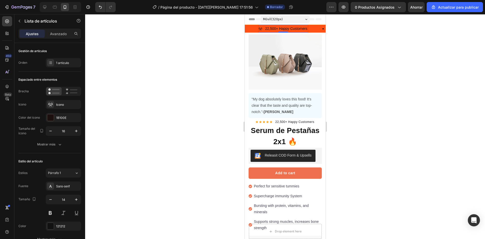
click at [307, 28] on div "22,500+ Happy Customers" at bounding box center [286, 29] width 44 height 8
click at [304, 28] on p "22,500+ Happy Customers" at bounding box center [286, 29] width 42 height 6
click at [297, 27] on p "Mas de 1500 unidades vendidas" at bounding box center [290, 29] width 51 height 6
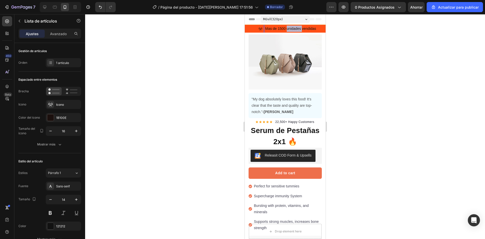
click at [297, 27] on p "Mas de 1500 unidades vendidas" at bounding box center [290, 29] width 51 height 6
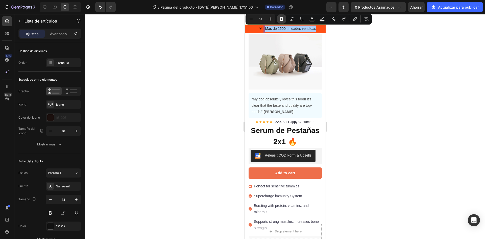
click at [280, 18] on icon "Editor contextual toolbar" at bounding box center [281, 18] width 5 height 5
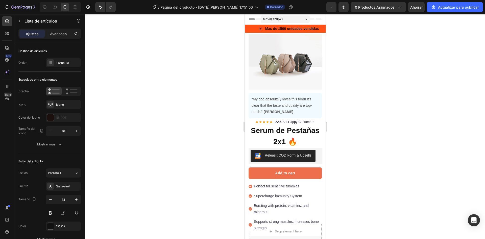
click at [298, 29] on strong "Mas de 1500 unidades vendidas" at bounding box center [292, 29] width 54 height 4
click at [272, 28] on strong "Mas de 1500 unidades vendidas" at bounding box center [292, 29] width 54 height 4
click at [298, 30] on strong "Mas de 1500 unidades vendidas" at bounding box center [292, 29] width 54 height 4
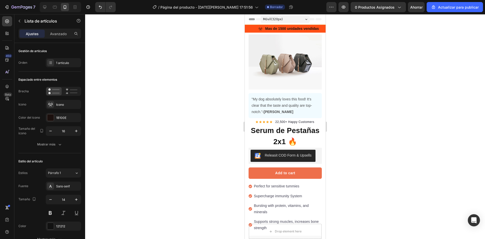
click at [297, 29] on strong "Mas de 1500 unidades vendidas" at bounding box center [292, 29] width 54 height 4
click at [302, 29] on strong "Mas de 1500 unidades vendidas" at bounding box center [292, 29] width 54 height 4
click at [357, 31] on div at bounding box center [285, 126] width 400 height 225
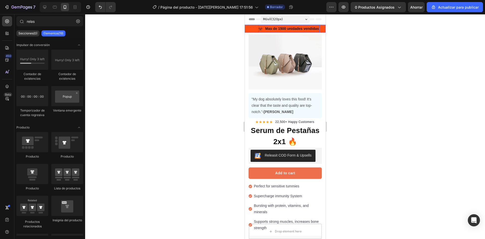
click at [288, 27] on strong "Mas de 1500 unidades vendidas" at bounding box center [292, 29] width 54 height 4
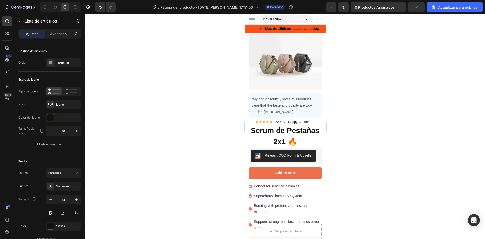
click at [265, 27] on strong "Mas de 1500 unidades vendidas" at bounding box center [292, 29] width 54 height 4
click at [283, 30] on strong "Mas de 1500 unidades vendidas" at bounding box center [292, 29] width 54 height 4
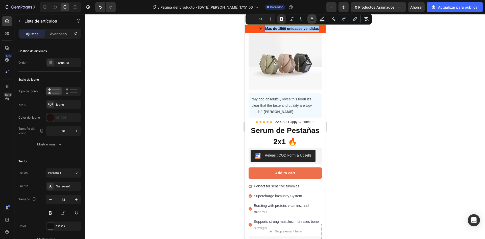
drag, startPoint x: 311, startPoint y: 21, endPoint x: 71, endPoint y: 13, distance: 240.0
click at [311, 21] on rect "Barra de herramientas contextual del editor" at bounding box center [312, 20] width 5 height 1
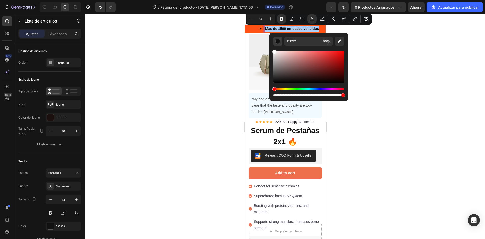
drag, startPoint x: 275, startPoint y: 81, endPoint x: 274, endPoint y: 42, distance: 38.9
click at [274, 42] on div "121212 100 %" at bounding box center [308, 67] width 71 height 60
type input "FFFFFF"
click at [392, 60] on div at bounding box center [285, 126] width 400 height 225
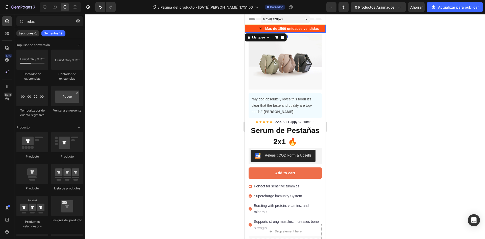
click at [257, 28] on div "Pago al recbir y envio gratis Item List" at bounding box center [215, 29] width 85 height 8
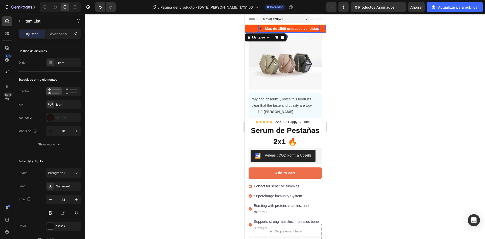
click at [259, 29] on icon at bounding box center [260, 29] width 4 height 3
click at [260, 29] on icon at bounding box center [260, 29] width 4 height 4
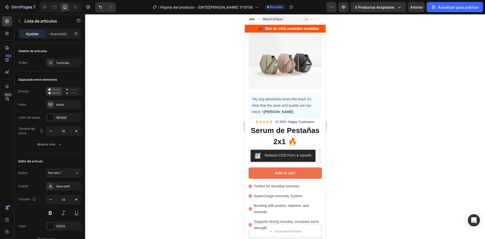
click at [285, 29] on strong "Mas de 1500 unidades vendidas" at bounding box center [292, 29] width 54 height 4
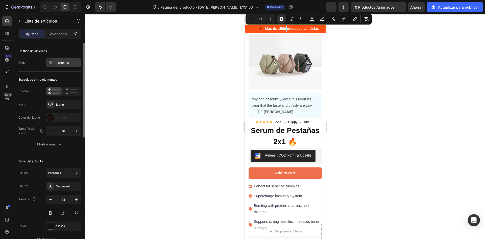
click at [79, 65] on div "1 artículo" at bounding box center [63, 62] width 35 height 9
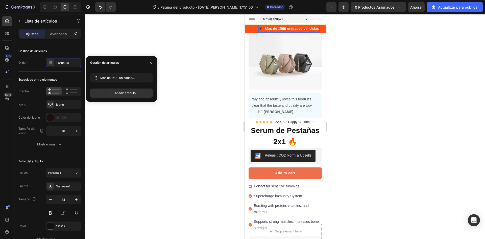
drag, startPoint x: 114, startPoint y: 25, endPoint x: 85, endPoint y: 44, distance: 34.7
click at [115, 25] on div at bounding box center [285, 126] width 400 height 225
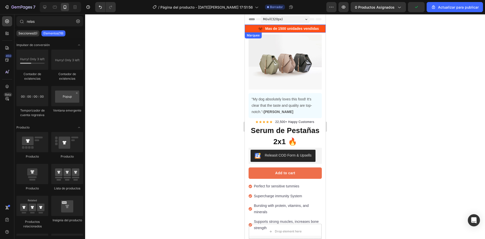
click at [250, 26] on div "Pago al recbir y envio gratis Item List" at bounding box center [215, 29] width 85 height 8
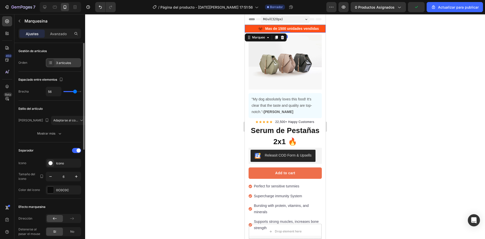
click at [57, 63] on font "3 artículos" at bounding box center [63, 63] width 15 height 4
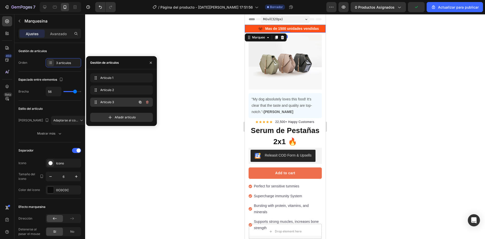
click at [108, 100] on font "Artículo 3" at bounding box center [107, 102] width 14 height 4
click at [299, 29] on p "700+ 5-Star Reviews" at bounding box center [285, 29] width 33 height 6
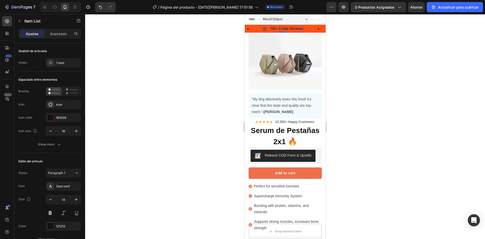
click at [299, 29] on p "700+ 5-Star Reviews" at bounding box center [285, 29] width 33 height 6
click at [371, 33] on div at bounding box center [285, 126] width 400 height 225
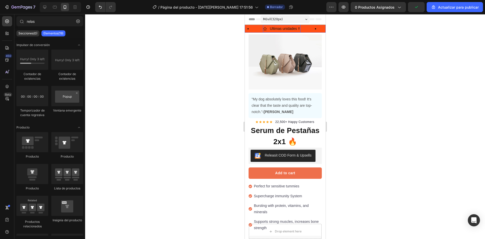
click at [280, 29] on p "Ultimas unidades !!" at bounding box center [284, 29] width 30 height 6
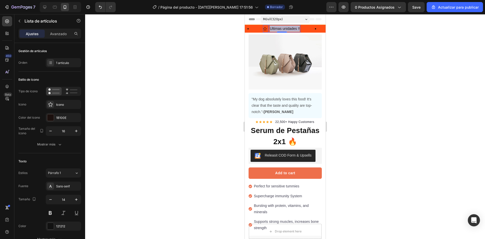
click at [280, 29] on p "Ultimas unidades !!" at bounding box center [284, 29] width 30 height 6
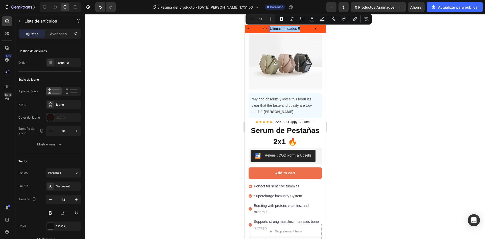
drag, startPoint x: 282, startPoint y: 18, endPoint x: 298, endPoint y: 24, distance: 16.7
click at [282, 18] on icon "Editor contextual toolbar" at bounding box center [281, 19] width 3 height 4
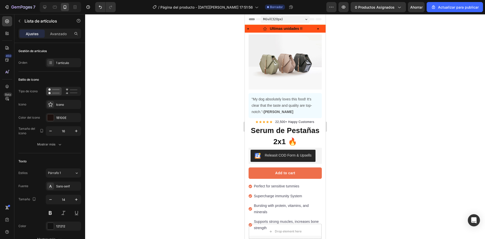
click at [281, 27] on strong "Ultimas unidades !!" at bounding box center [285, 29] width 33 height 4
click at [354, 31] on div at bounding box center [285, 126] width 400 height 225
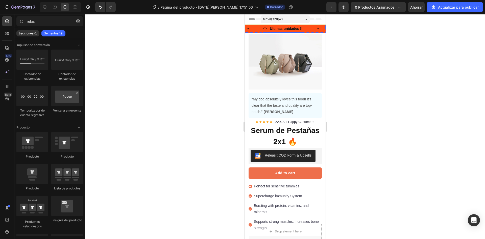
click at [285, 26] on p "Ultimas unidades !!" at bounding box center [285, 29] width 33 height 6
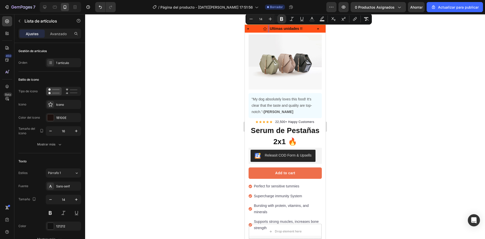
click at [285, 27] on strong "Ultimas unidades !!" at bounding box center [285, 29] width 33 height 4
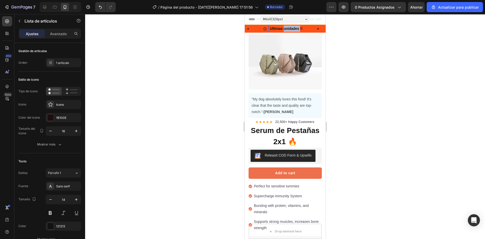
click at [285, 27] on strong "Ultimas unidades !!" at bounding box center [285, 29] width 33 height 4
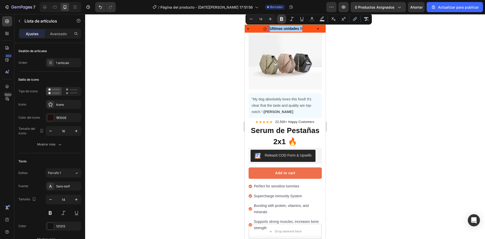
click at [284, 18] on button "Bold" at bounding box center [281, 18] width 9 height 9
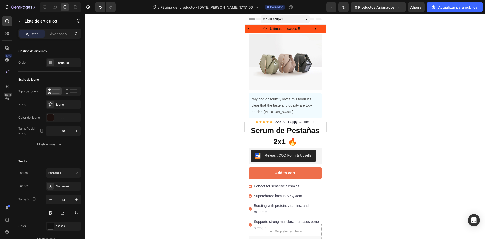
click at [284, 18] on div "Móvil ( 320 px)" at bounding box center [284, 19] width 49 height 8
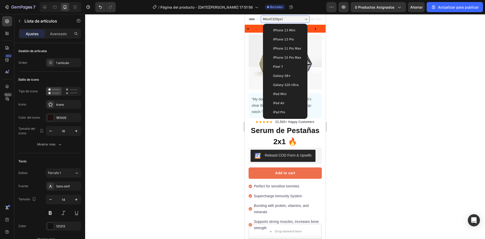
drag, startPoint x: 385, startPoint y: 32, endPoint x: 62, endPoint y: 16, distance: 324.2
click at [385, 32] on div at bounding box center [285, 126] width 400 height 225
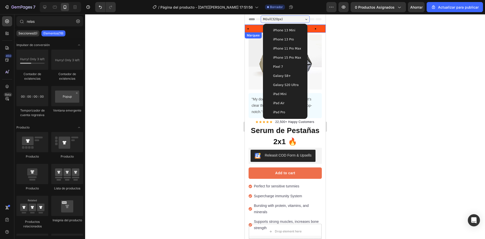
click at [393, 33] on div at bounding box center [285, 126] width 400 height 225
click at [373, 45] on div at bounding box center [285, 126] width 400 height 225
drag, startPoint x: 367, startPoint y: 60, endPoint x: 330, endPoint y: 59, distance: 36.4
click at [366, 61] on div at bounding box center [285, 126] width 400 height 225
click at [306, 19] on div "Móvil ( 320 px)" at bounding box center [284, 19] width 49 height 8
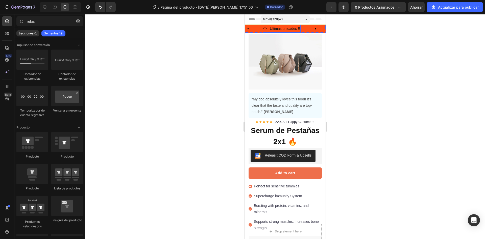
click at [287, 28] on p "Ultimas unidades !!" at bounding box center [284, 29] width 30 height 6
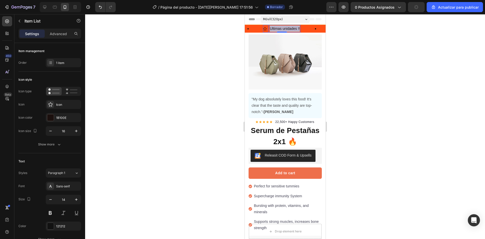
click at [287, 28] on p "Ultimas unidades !!" at bounding box center [284, 29] width 30 height 6
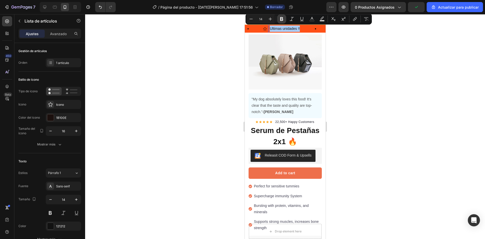
click at [283, 20] on icon "Editor contextual toolbar" at bounding box center [281, 18] width 5 height 5
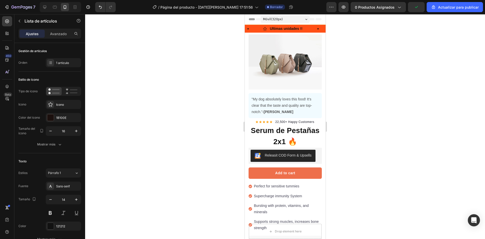
click at [289, 29] on strong "Ultimas unidades !!" at bounding box center [285, 29] width 33 height 4
click at [376, 30] on div at bounding box center [285, 126] width 400 height 225
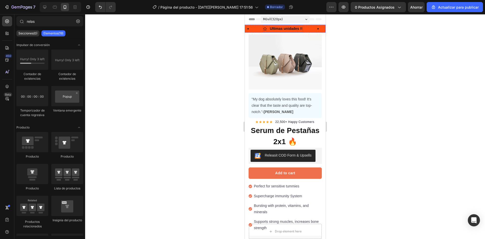
click at [280, 26] on p "Ultimas unidades !!" at bounding box center [285, 29] width 33 height 6
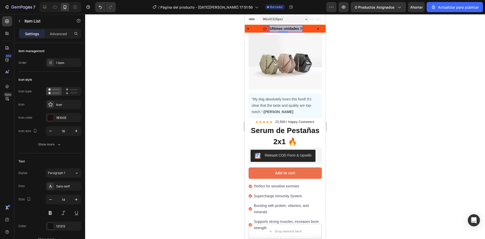
click at [280, 26] on p "Ultimas unidades !!" at bounding box center [285, 29] width 33 height 6
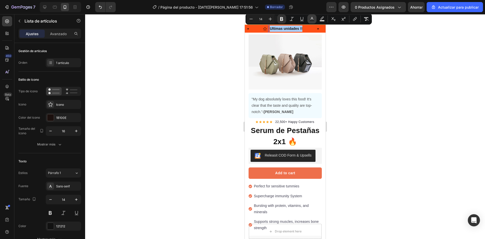
click at [308, 21] on button "Text Color" at bounding box center [311, 18] width 9 height 9
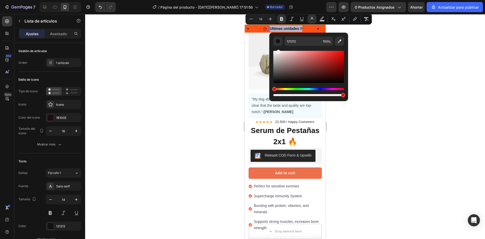
drag, startPoint x: 275, startPoint y: 82, endPoint x: 278, endPoint y: 36, distance: 45.8
click at [278, 36] on div "121212 100 %" at bounding box center [308, 65] width 79 height 64
type input "FFEFEF"
click at [278, 36] on div "FFEFEF 100 %" at bounding box center [308, 65] width 79 height 64
type input "14"
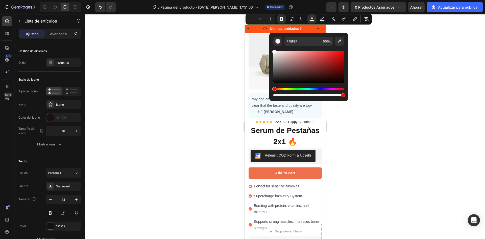
type input "FFFFFF"
drag, startPoint x: 522, startPoint y: 65, endPoint x: 268, endPoint y: 49, distance: 254.4
click at [428, 36] on div at bounding box center [285, 126] width 400 height 225
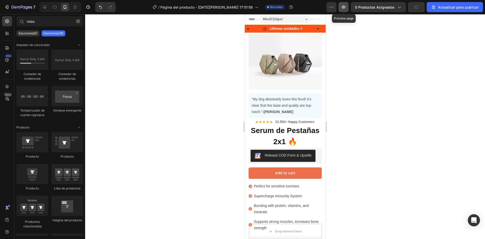
click at [343, 6] on icon "button" at bounding box center [344, 7] width 4 height 3
click at [212, 41] on div at bounding box center [285, 126] width 400 height 225
click at [263, 25] on div "Ultimas unidades !!" at bounding box center [283, 29] width 40 height 8
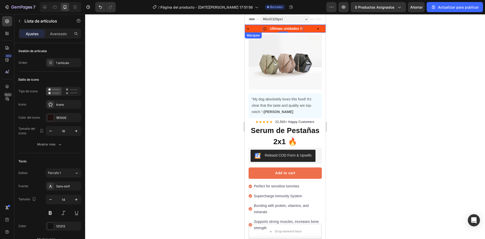
click at [313, 24] on div "Pago al recbir y envio gratis Item List Mas de 1500 unidades vendidas Item List…" at bounding box center [284, 28] width 81 height 8
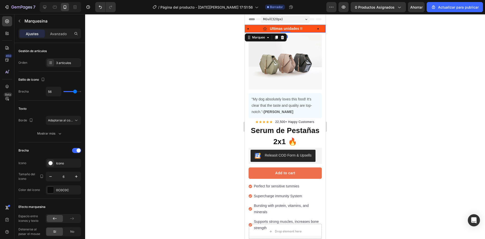
click at [311, 27] on div "Ultimas unidades !! Item List" at bounding box center [298, 29] width 70 height 8
click at [358, 35] on div at bounding box center [285, 126] width 400 height 225
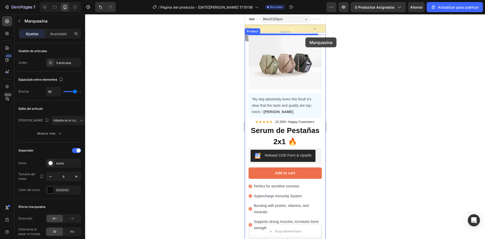
drag, startPoint x: 306, startPoint y: 26, endPoint x: 305, endPoint y: 37, distance: 11.4
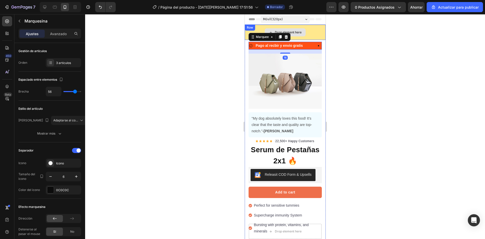
click at [313, 32] on div "Drop element here" at bounding box center [284, 32] width 81 height 15
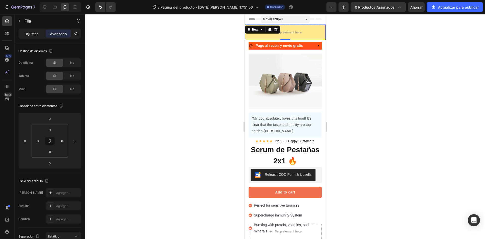
click at [36, 31] on p "Ajustes" at bounding box center [32, 33] width 13 height 5
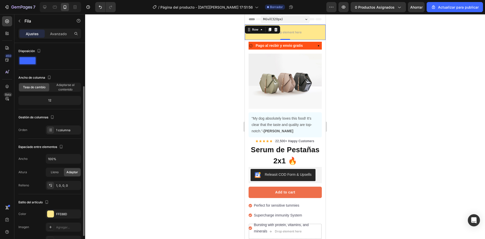
scroll to position [25, 0]
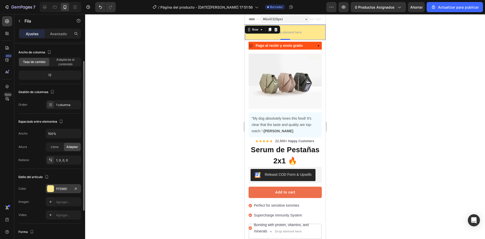
click at [49, 192] on div "FFE88D" at bounding box center [63, 188] width 35 height 9
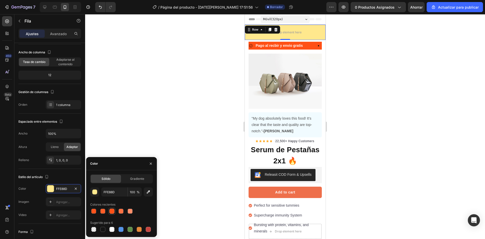
click at [114, 212] on div at bounding box center [111, 210] width 5 height 5
type input "FF5016"
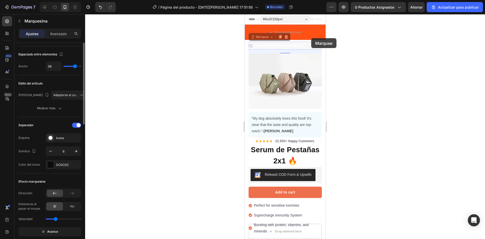
scroll to position [0, 0]
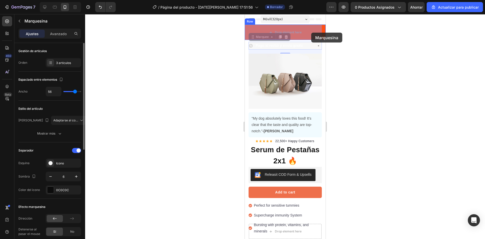
drag, startPoint x: 311, startPoint y: 44, endPoint x: 311, endPoint y: 33, distance: 11.9
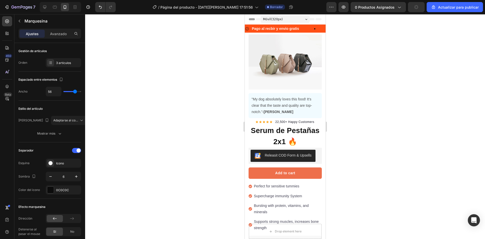
click at [366, 39] on div at bounding box center [285, 126] width 400 height 225
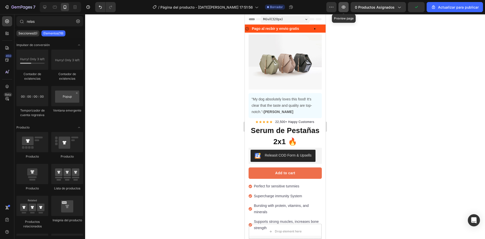
click at [346, 6] on icon "button" at bounding box center [343, 7] width 5 height 5
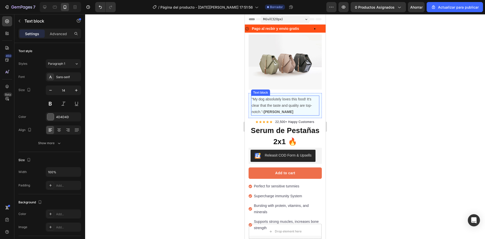
click at [307, 101] on p ""My dog absolutely loves this food! It's clear that the taste and quality are t…" at bounding box center [284, 105] width 67 height 19
click at [281, 55] on img at bounding box center [284, 61] width 73 height 55
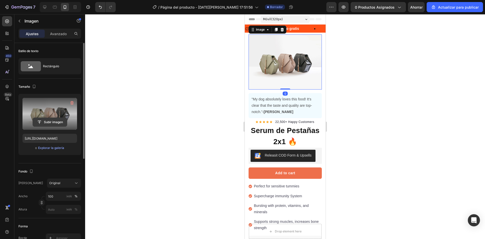
click at [41, 124] on input "file" at bounding box center [50, 122] width 34 height 9
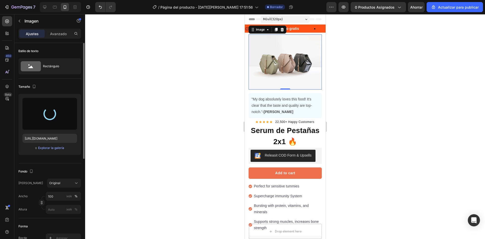
type input "[URL][DOMAIN_NAME]"
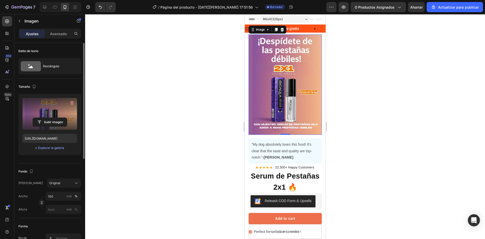
drag, startPoint x: 207, startPoint y: 114, endPoint x: 218, endPoint y: 110, distance: 12.1
click at [206, 114] on div at bounding box center [285, 126] width 400 height 225
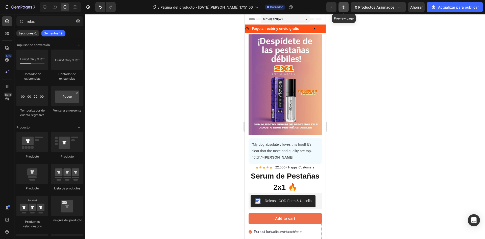
click at [343, 8] on icon "button" at bounding box center [344, 7] width 4 height 3
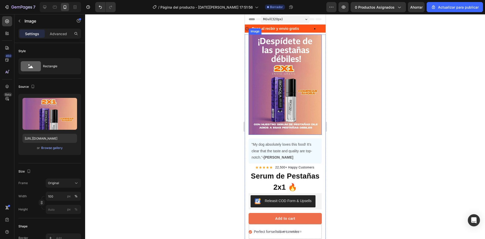
click at [278, 113] on img at bounding box center [284, 84] width 73 height 100
click at [282, 115] on div "Image 0" at bounding box center [284, 84] width 73 height 100
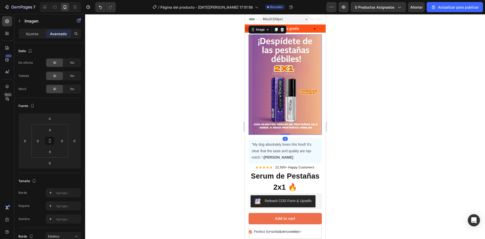
drag, startPoint x: 284, startPoint y: 129, endPoint x: 283, endPoint y: 109, distance: 19.7
click at [283, 110] on div "Image 0" at bounding box center [284, 84] width 73 height 100
click at [422, 144] on div at bounding box center [285, 126] width 400 height 225
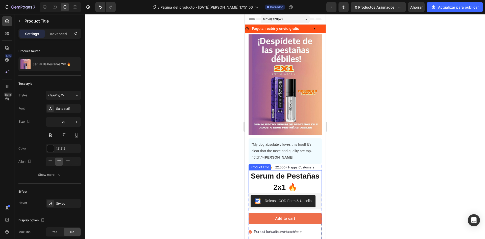
click at [306, 170] on h1 "Serum de Pestañas 2x1 🔥" at bounding box center [284, 181] width 73 height 23
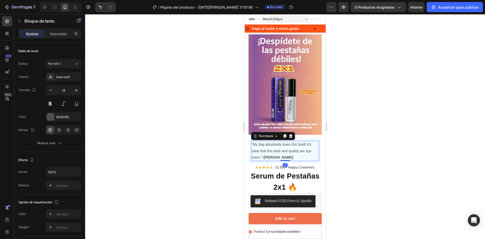
click at [306, 141] on p ""My dog absolutely loves this food! It's clear that the taste and quality are t…" at bounding box center [284, 150] width 67 height 19
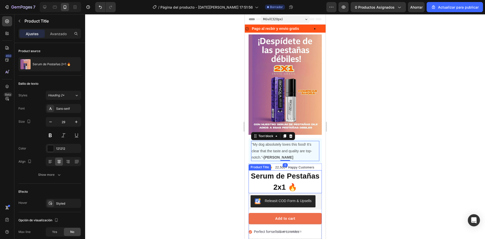
click at [308, 172] on h1 "Serum de Pestañas 2x1 🔥" at bounding box center [284, 181] width 73 height 23
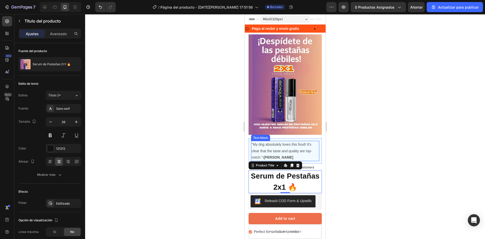
click at [296, 143] on p ""My dog absolutely loves this food! It's clear that the taste and quality are t…" at bounding box center [284, 150] width 67 height 19
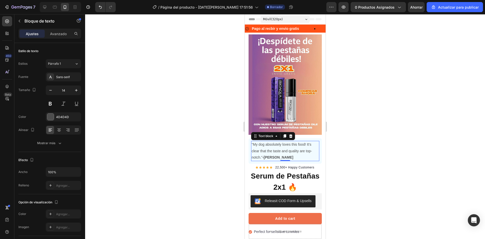
click at [310, 150] on p ""My dog absolutely loves this food! It's clear that the taste and quality are t…" at bounding box center [284, 150] width 67 height 19
click at [311, 151] on p ""My dog absolutely loves this food! It's clear that the taste and quality are t…" at bounding box center [284, 150] width 67 height 19
click at [289, 152] on p ""My dog absolutely loves this food! It's clear that the taste and quality are t…" at bounding box center [284, 150] width 67 height 19
click at [291, 149] on p ""My dog absolutely loves this food! It's clear that the taste and quality are t…" at bounding box center [284, 150] width 67 height 19
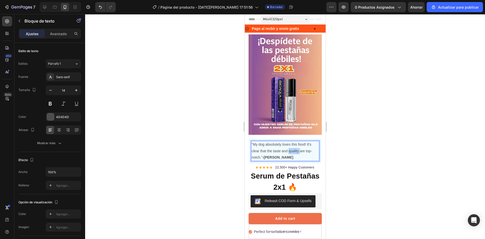
click at [291, 149] on p ""My dog absolutely loves this food! It's clear that the taste and quality are t…" at bounding box center [284, 150] width 67 height 19
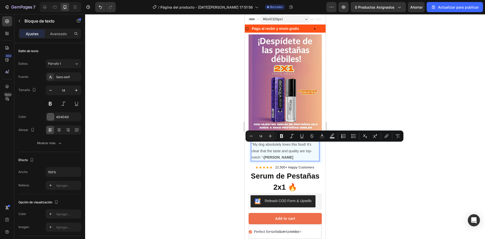
click at [308, 153] on p ""My dog absolutely loves this food! It's clear that the taste and quality are t…" at bounding box center [284, 150] width 67 height 19
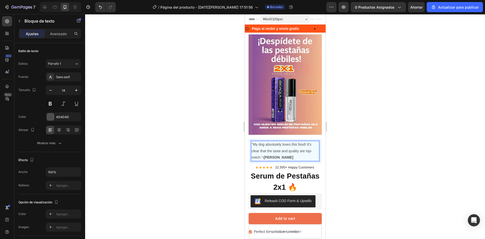
click at [308, 154] on p ""My dog absolutely loves this food! It's clear that the taste and quality are t…" at bounding box center [284, 150] width 67 height 19
click at [47, 117] on div "4D4D4D" at bounding box center [63, 116] width 35 height 9
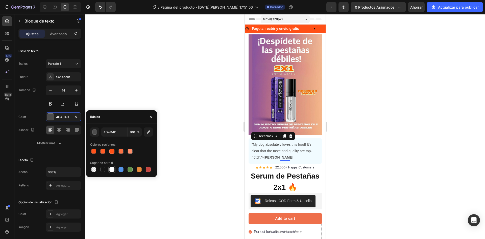
click at [110, 171] on div at bounding box center [111, 169] width 5 height 5
type input "FFFFFF"
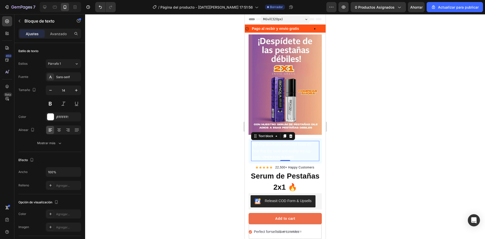
click at [200, 163] on div at bounding box center [285, 126] width 400 height 225
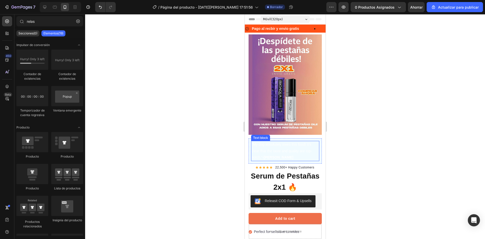
click at [281, 153] on p ""My dog absolutely loves this food! It's clear that the taste and quality are t…" at bounding box center [284, 150] width 67 height 19
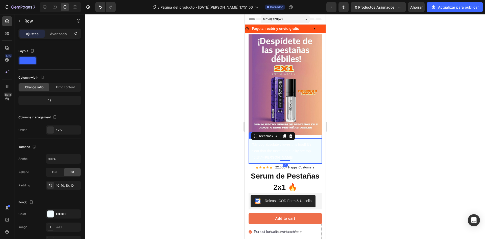
click at [316, 157] on div ""My dog absolutely loves this food! It's clear that the taste and quality are t…" at bounding box center [284, 150] width 73 height 25
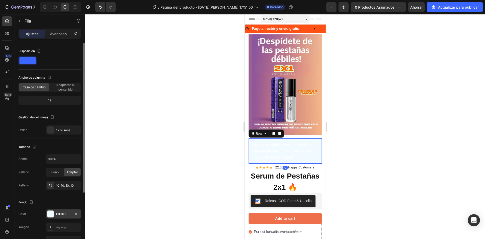
click at [53, 212] on div at bounding box center [50, 213] width 7 height 7
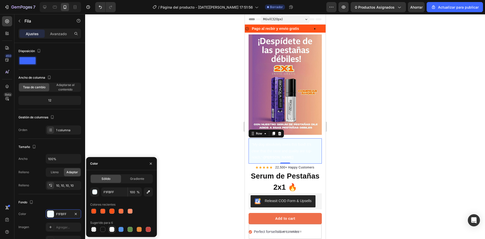
click at [112, 230] on div at bounding box center [111, 229] width 5 height 5
type input "FFFFFF"
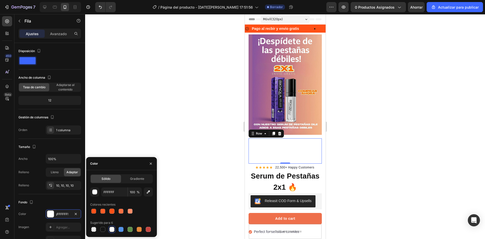
click at [350, 136] on div at bounding box center [285, 126] width 400 height 225
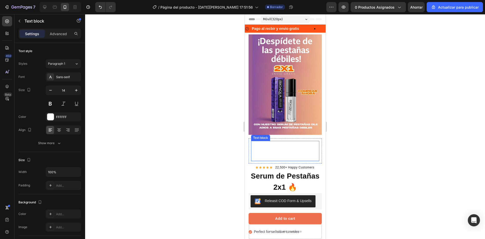
click at [295, 142] on p ""My dog absolutely loves this food! It's clear that the taste and quality are t…" at bounding box center [284, 150] width 67 height 19
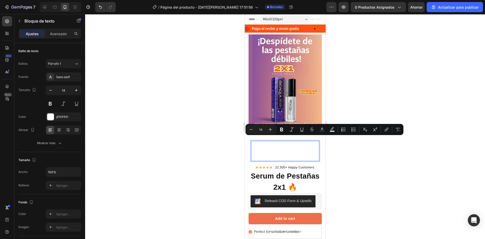
click at [296, 142] on p ""My dog absolutely loves this food! It's clear that the taste and quality are t…" at bounding box center [284, 150] width 67 height 19
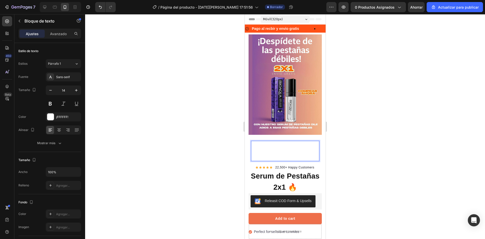
drag, startPoint x: 291, startPoint y: 140, endPoint x: 269, endPoint y: 144, distance: 21.6
click at [290, 141] on p ""My dog absolutely loves this food! It's clear that the taste and quality are t…" at bounding box center [284, 150] width 67 height 19
click at [266, 145] on p ""My dog absolutely loves this food! It's clear that the taste and quality are t…" at bounding box center [284, 150] width 67 height 19
click at [266, 144] on p ""My dog absolutely loves this food! It's clear that the taste and quality are t…" at bounding box center [284, 150] width 67 height 19
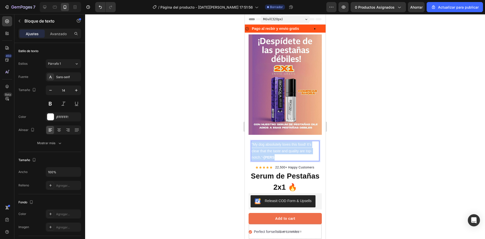
click at [267, 144] on p ""My dog absolutely loves this food! It's clear that the taste and quality are t…" at bounding box center [284, 150] width 67 height 19
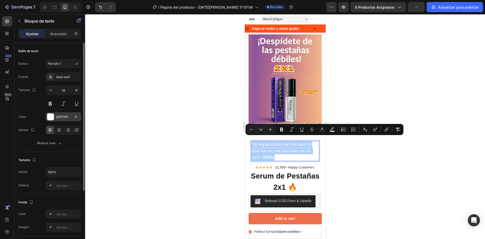
click at [49, 118] on div at bounding box center [50, 116] width 7 height 7
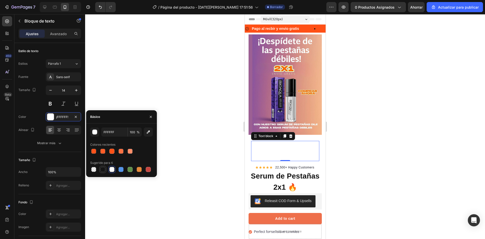
click at [103, 170] on div at bounding box center [102, 169] width 5 height 5
type input "151515"
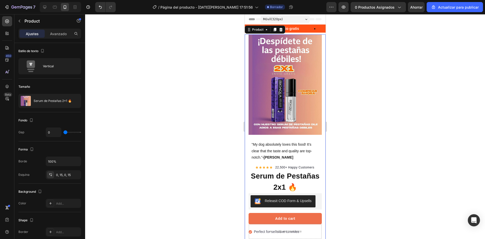
click at [321, 136] on div "Image "The transformation in my dog's overall health since switching to this fo…" at bounding box center [284, 198] width 81 height 329
click at [259, 135] on div "Text block" at bounding box center [260, 137] width 17 height 5
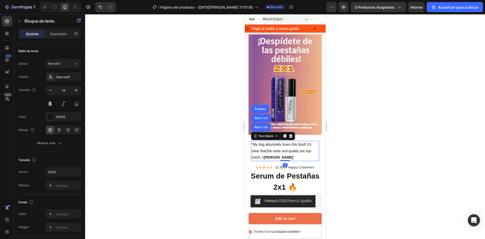
click at [265, 143] on p ""My dog absolutely loves this food! It's clear that the taste and quality are t…" at bounding box center [284, 150] width 67 height 19
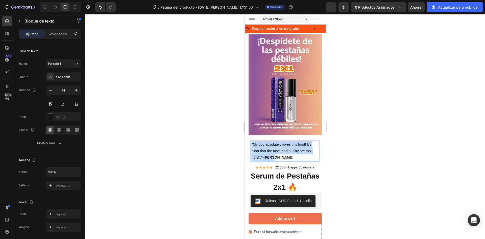
click at [265, 143] on p ""My dog absolutely loves this food! It's clear that the taste and quality are t…" at bounding box center [284, 150] width 67 height 19
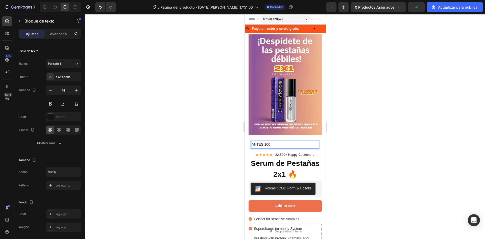
click at [273, 141] on p "ANTES 100" at bounding box center [284, 144] width 67 height 6
click at [282, 145] on div "ANTES 100 Text block Row 1 col Row 1 col Product 0 Row" at bounding box center [284, 144] width 73 height 12
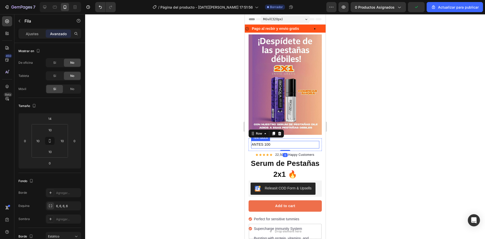
click at [272, 141] on p "ANTES 100" at bounding box center [284, 144] width 67 height 6
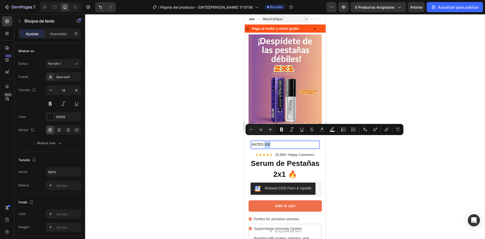
drag, startPoint x: 271, startPoint y: 138, endPoint x: 264, endPoint y: 138, distance: 6.6
click at [304, 131] on icon "Editor contextual toolbar" at bounding box center [301, 129] width 5 height 5
drag, startPoint x: 312, startPoint y: 129, endPoint x: 64, endPoint y: 121, distance: 248.4
click at [312, 129] on icon "Barra de herramientas contextual del editor" at bounding box center [311, 129] width 5 height 5
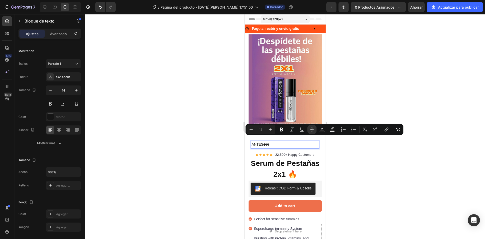
click at [285, 141] on p "ANTES 100" at bounding box center [284, 144] width 67 height 6
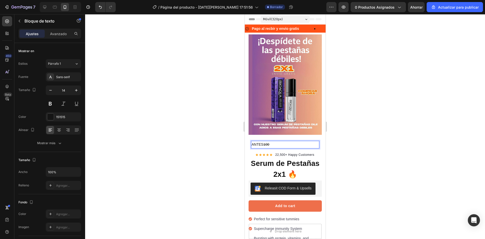
click at [272, 141] on p "ANTES 100" at bounding box center [284, 144] width 67 height 6
click at [269, 142] on s "100" at bounding box center [266, 144] width 6 height 4
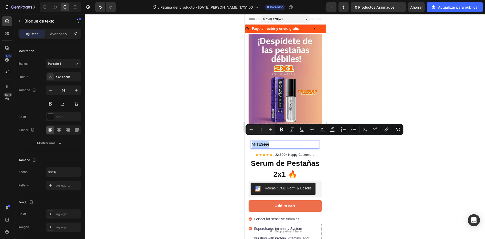
click at [273, 141] on p "ANTES 100" at bounding box center [284, 144] width 67 height 6
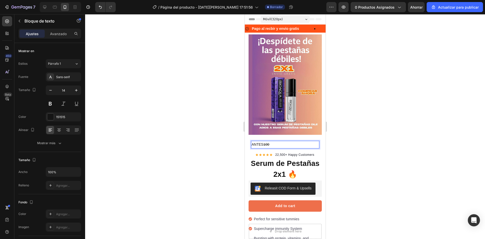
click at [266, 142] on s "100" at bounding box center [266, 144] width 6 height 4
click at [270, 141] on p "ANTES 100" at bounding box center [284, 144] width 67 height 6
click at [264, 142] on s "100.000" at bounding box center [269, 144] width 13 height 4
drag, startPoint x: 282, startPoint y: 141, endPoint x: 286, endPoint y: 144, distance: 5.0
click at [283, 141] on p "ANTES $ 100.000" at bounding box center [284, 144] width 67 height 6
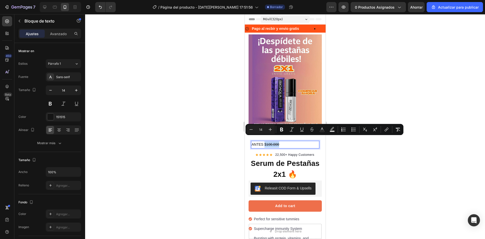
drag, startPoint x: 281, startPoint y: 139, endPoint x: 264, endPoint y: 140, distance: 16.7
click at [264, 141] on p "ANTES $ 100.000" at bounding box center [284, 144] width 67 height 6
click at [313, 130] on icon "Barra de herramientas contextual del editor" at bounding box center [312, 131] width 2 height 2
click at [317, 157] on h1 "Serum de Pestañas 2x1 🔥" at bounding box center [284, 168] width 73 height 23
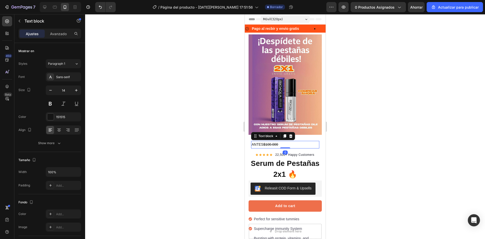
click at [288, 141] on p "ANTES $100.000" at bounding box center [284, 144] width 67 height 6
drag, startPoint x: 286, startPoint y: 140, endPoint x: 250, endPoint y: 139, distance: 36.1
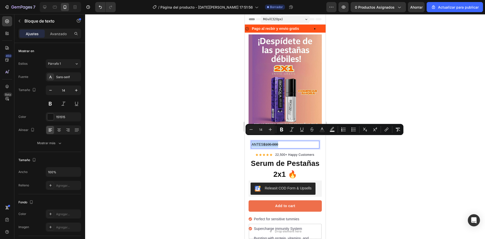
click at [285, 141] on p "ANTES $100.000" at bounding box center [284, 144] width 67 height 6
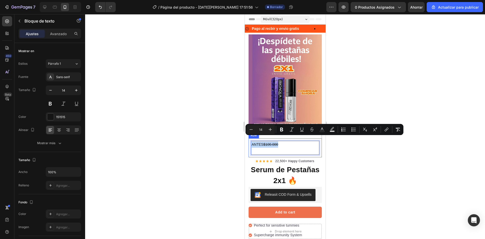
drag, startPoint x: 281, startPoint y: 138, endPoint x: 258, endPoint y: 138, distance: 23.2
click at [250, 139] on div "ANTES $100.000 Text block 0 Row" at bounding box center [284, 147] width 73 height 19
click at [280, 128] on icon "Editor contextual toolbar" at bounding box center [281, 129] width 5 height 5
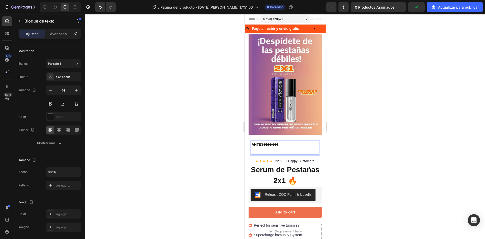
click at [278, 142] on strong "$100.000" at bounding box center [270, 144] width 15 height 4
drag, startPoint x: 280, startPoint y: 139, endPoint x: 246, endPoint y: 138, distance: 33.9
click at [246, 138] on div "Image "The transformation in my dog's overall health since switching to this fo…" at bounding box center [284, 195] width 81 height 323
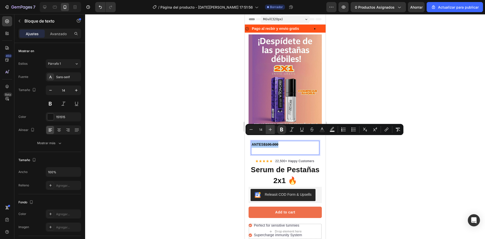
click at [274, 127] on button "Más" at bounding box center [270, 129] width 9 height 9
type input "15"
click at [259, 142] on strong "ANTES" at bounding box center [257, 144] width 13 height 4
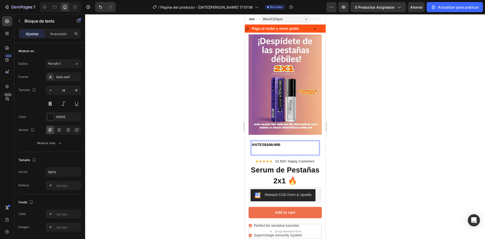
click at [301, 141] on p "ANTES $100.000" at bounding box center [284, 144] width 67 height 7
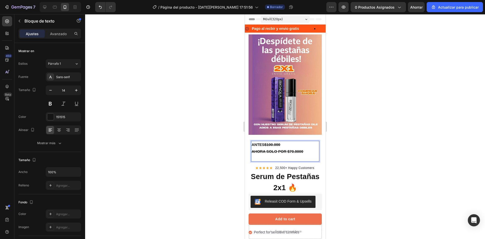
click at [318, 158] on div "Image "The transformation in my dog's overall health since switching to this fo…" at bounding box center [284, 199] width 81 height 330
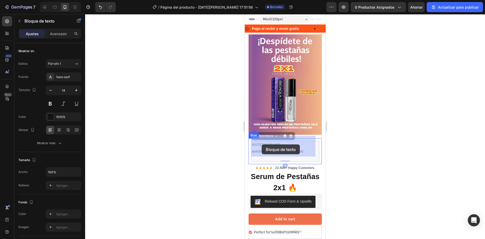
drag, startPoint x: 305, startPoint y: 145, endPoint x: 261, endPoint y: 144, distance: 43.2
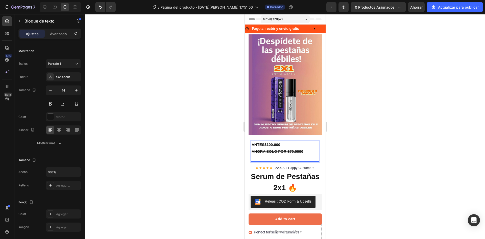
click at [300, 149] on strong "AHORA SOLO POR $70.0000" at bounding box center [277, 151] width 52 height 4
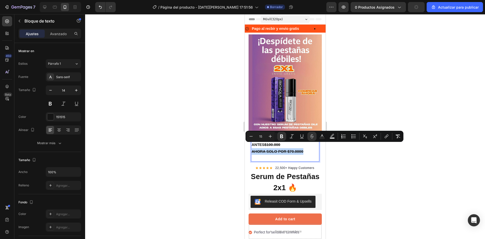
drag, startPoint x: 305, startPoint y: 146, endPoint x: 251, endPoint y: 145, distance: 53.6
click at [251, 148] on p "AHORA SOLO POR $70.0000" at bounding box center [284, 151] width 67 height 7
click at [312, 136] on icon "Editor contextual toolbar" at bounding box center [311, 136] width 5 height 5
click at [293, 155] on p "Rich Text Editor. Editing area: main" at bounding box center [284, 158] width 67 height 6
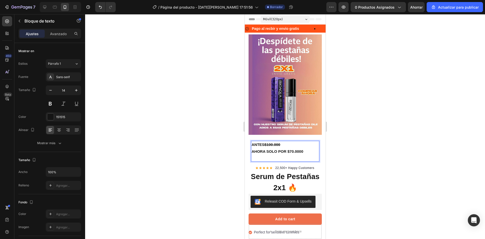
click at [307, 148] on p "AHORA SOLO POR $70.0000" at bounding box center [284, 151] width 67 height 7
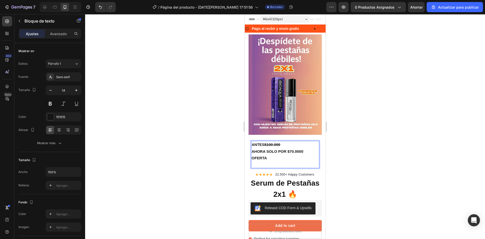
click at [287, 149] on strong "AHORA SOLO POR $70.0000" at bounding box center [277, 151] width 52 height 4
click at [293, 142] on p "ANTES $100.000" at bounding box center [284, 144] width 67 height 7
click at [294, 141] on p "ANTES $100.000" at bounding box center [284, 144] width 67 height 7
click at [309, 148] on p "AHORA SOLO POR $70.0000" at bounding box center [284, 151] width 67 height 7
click at [303, 149] on strong "AHORA SOLO POR $70.0000" at bounding box center [277, 151] width 52 height 4
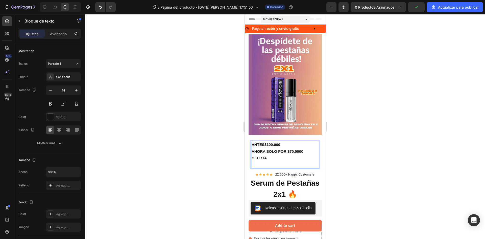
drag, startPoint x: 307, startPoint y: 145, endPoint x: 251, endPoint y: 146, distance: 56.3
click at [251, 146] on div "ANTES $100.000 AHORA SOLO POR $70.0000 OFERTA" at bounding box center [285, 154] width 68 height 27
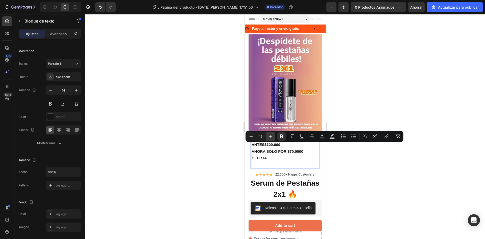
click at [271, 135] on icon "Barra de herramientas contextual del editor" at bounding box center [270, 136] width 5 height 5
type input "19"
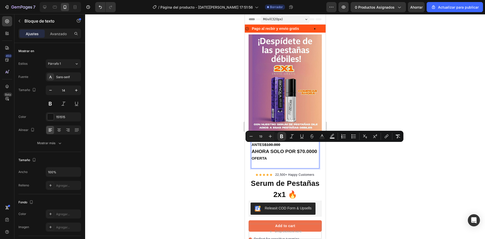
click at [300, 153] on p "AHORA SOLO POR $70.0000" at bounding box center [284, 151] width 67 height 7
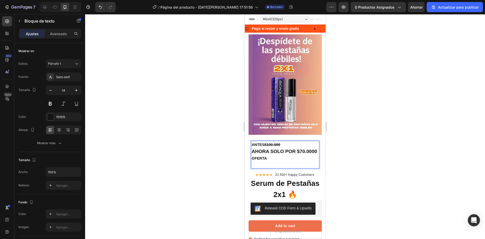
click at [256, 148] on strong "AHORA SOLO POR $70.0000" at bounding box center [283, 150] width 65 height 5
click at [268, 148] on strong "AHORA SOLO POR $70.0000" at bounding box center [283, 150] width 65 height 5
drag, startPoint x: 272, startPoint y: 152, endPoint x: 252, endPoint y: 145, distance: 20.8
click at [252, 148] on p "AHORA SOLO POR $70.0000" at bounding box center [284, 151] width 67 height 7
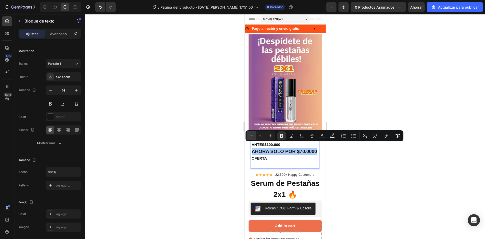
click at [252, 134] on icon "Barra de herramientas contextual del editor" at bounding box center [251, 135] width 5 height 5
type input "18"
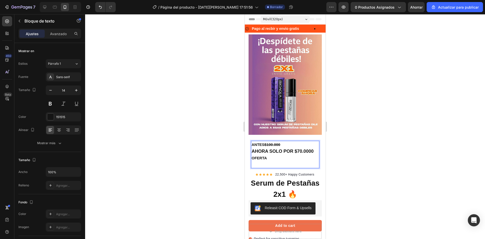
click at [287, 161] on p "Rich Text Editor. Editing area: main" at bounding box center [284, 164] width 67 height 6
click at [272, 155] on p "OFERTA" at bounding box center [284, 158] width 67 height 7
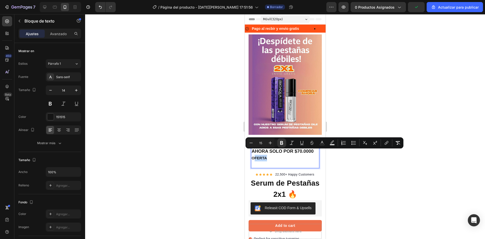
drag, startPoint x: 268, startPoint y: 151, endPoint x: 254, endPoint y: 151, distance: 14.4
click at [254, 155] on p "OFERTA" at bounding box center [284, 158] width 67 height 7
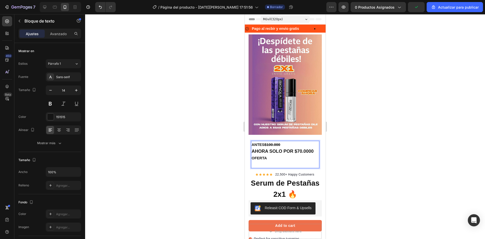
drag, startPoint x: 272, startPoint y: 158, endPoint x: 276, endPoint y: 149, distance: 9.5
click at [272, 161] on p "Rich Text Editor. Editing area: main" at bounding box center [284, 164] width 67 height 6
click at [278, 142] on strong "$100.000" at bounding box center [272, 144] width 16 height 4
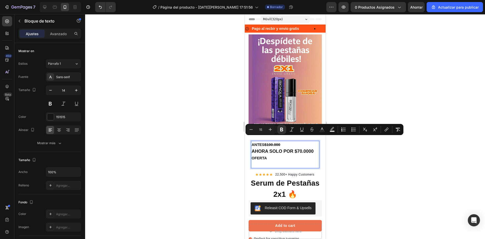
drag, startPoint x: 298, startPoint y: 139, endPoint x: 264, endPoint y: 139, distance: 34.1
click at [264, 141] on p "ANTES $100.000" at bounding box center [284, 144] width 67 height 7
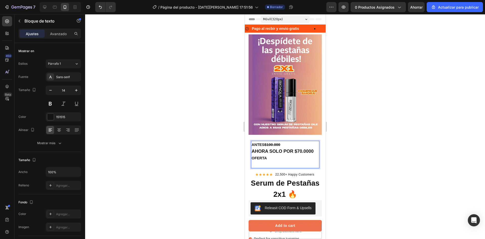
click at [263, 156] on strong "OFERTA" at bounding box center [258, 158] width 15 height 4
drag, startPoint x: 297, startPoint y: 138, endPoint x: 261, endPoint y: 138, distance: 35.9
click at [261, 141] on p "ANTES $100.000" at bounding box center [284, 144] width 67 height 7
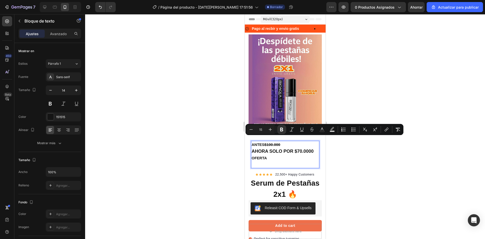
click at [256, 129] on input "15" at bounding box center [261, 129] width 10 height 6
click at [253, 129] on button "Menos" at bounding box center [250, 129] width 9 height 9
type input "14"
click at [279, 155] on p "OFERTA" at bounding box center [284, 158] width 67 height 7
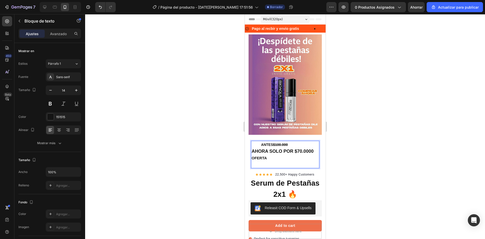
click at [261, 142] on strong "ANTES" at bounding box center [267, 144] width 12 height 4
click at [270, 155] on p "OFERTA" at bounding box center [284, 158] width 67 height 7
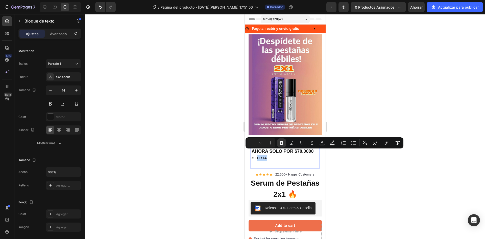
drag, startPoint x: 270, startPoint y: 153, endPoint x: 256, endPoint y: 153, distance: 14.1
click at [256, 155] on p "OFERTA" at bounding box center [284, 158] width 67 height 7
click at [278, 156] on p "OFERTA" at bounding box center [284, 158] width 67 height 7
